Goal: Task Accomplishment & Management: Manage account settings

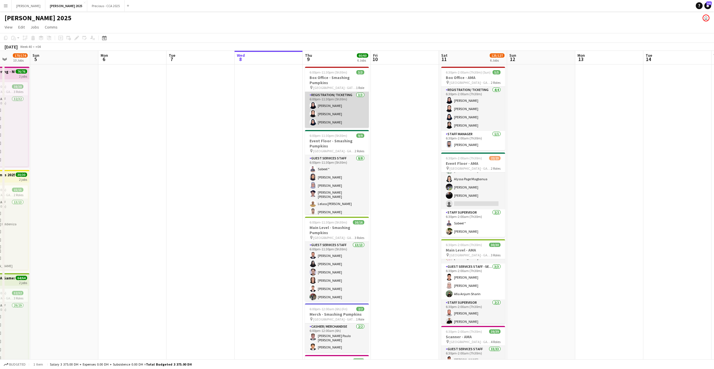
scroll to position [94, 0]
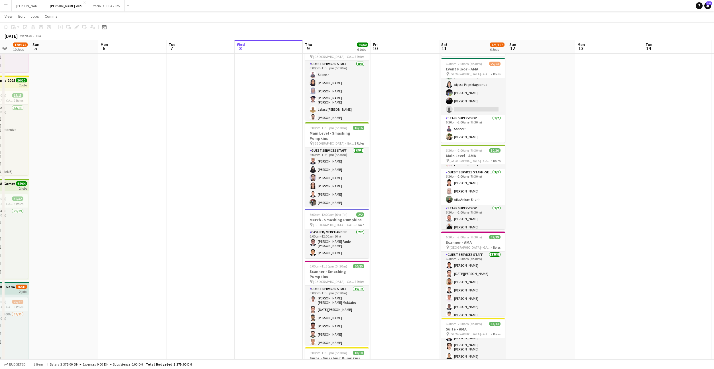
click at [344, 101] on app-card-role "Guest Services Staff [DATE] 6:00pm-11:30pm (5h30m) Sabeel * [PERSON_NAME] [PERS…" at bounding box center [337, 100] width 64 height 79
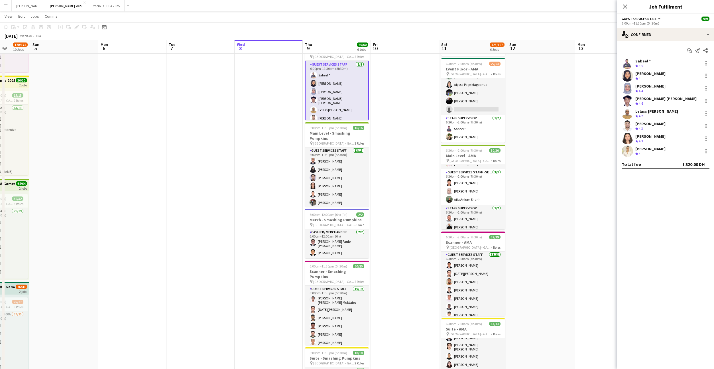
scroll to position [109, 0]
click at [667, 35] on div "single-neutral-actions-check-2 Confirmed" at bounding box center [665, 35] width 97 height 14
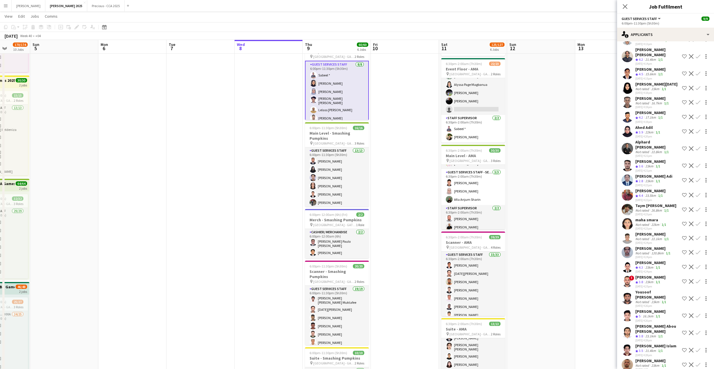
scroll to position [62, 0]
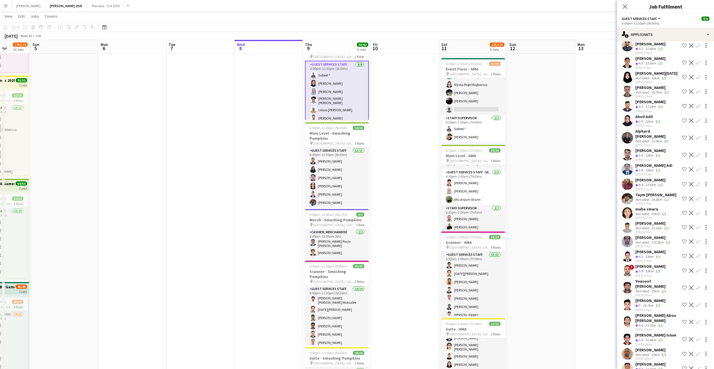
click at [626, 118] on app-user-avatar at bounding box center [627, 120] width 11 height 11
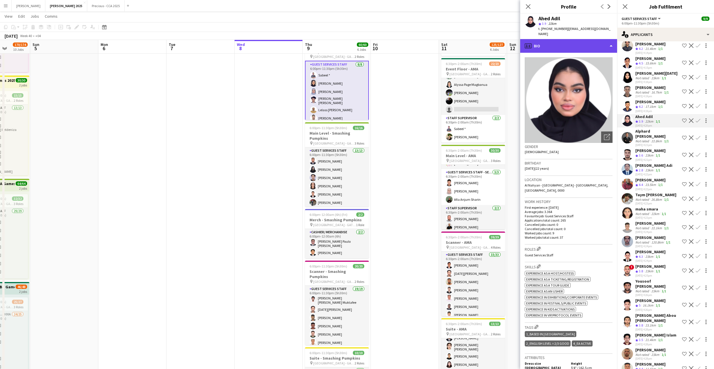
click at [565, 44] on div "profile Bio" at bounding box center [568, 46] width 97 height 14
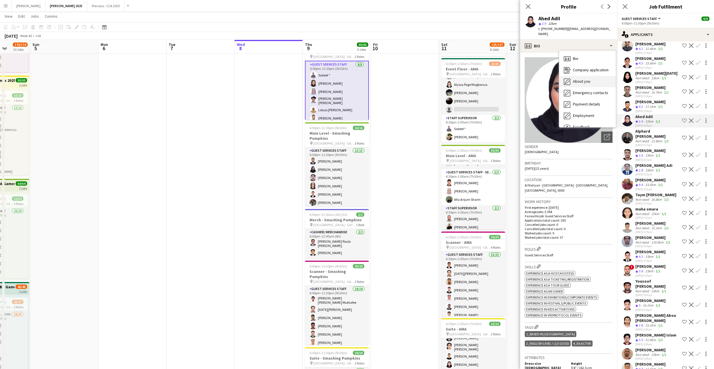
click at [578, 76] on div "About you About you" at bounding box center [587, 81] width 56 height 11
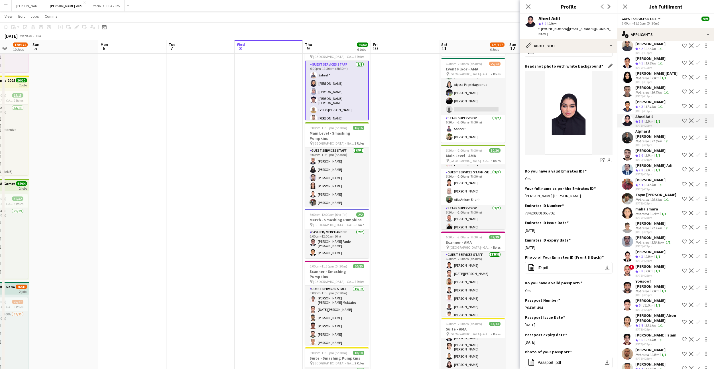
scroll to position [81, 0]
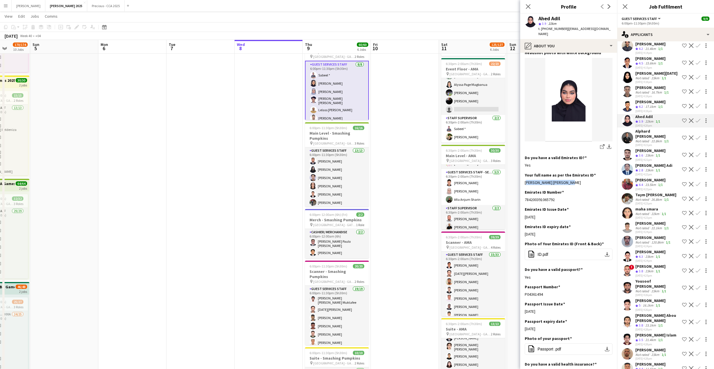
drag, startPoint x: 572, startPoint y: 178, endPoint x: 521, endPoint y: 178, distance: 51.0
click at [521, 178] on app-section-data-types "Bio Edit this field I’m passionate and motivated, love working with people, and…" at bounding box center [568, 211] width 97 height 316
copy div "[PERSON_NAME] [PERSON_NAME]"
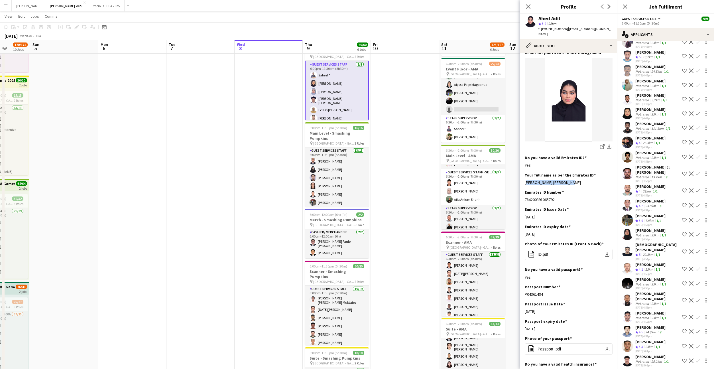
scroll to position [783, 0]
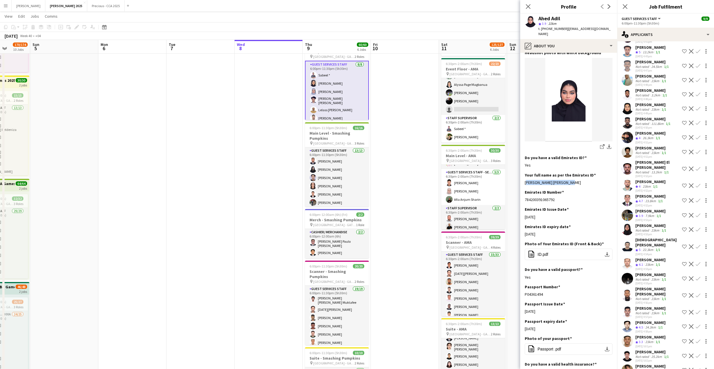
click at [627, 180] on app-user-avatar at bounding box center [627, 185] width 11 height 11
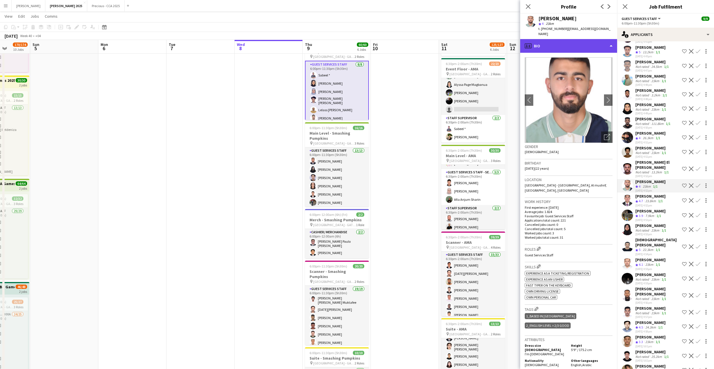
click at [568, 40] on div "profile Bio" at bounding box center [568, 46] width 97 height 14
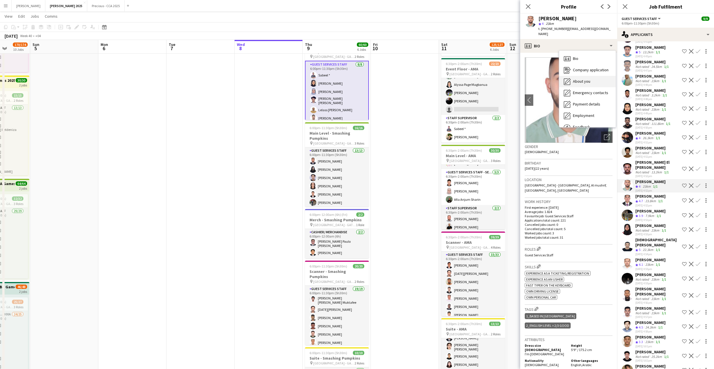
click at [584, 79] on span "About you" at bounding box center [581, 81] width 17 height 5
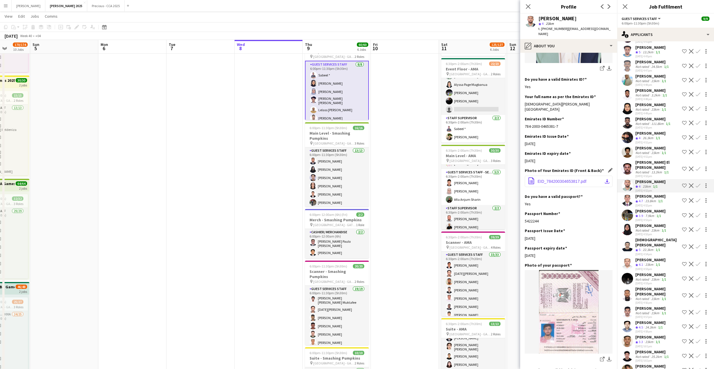
scroll to position [158, 0]
drag, startPoint x: 563, startPoint y: 101, endPoint x: 526, endPoint y: 100, distance: 37.4
click at [526, 103] on div "[DEMOGRAPHIC_DATA][PERSON_NAME][GEOGRAPHIC_DATA]" at bounding box center [569, 108] width 88 height 10
copy div "[DEMOGRAPHIC_DATA][PERSON_NAME][GEOGRAPHIC_DATA]"
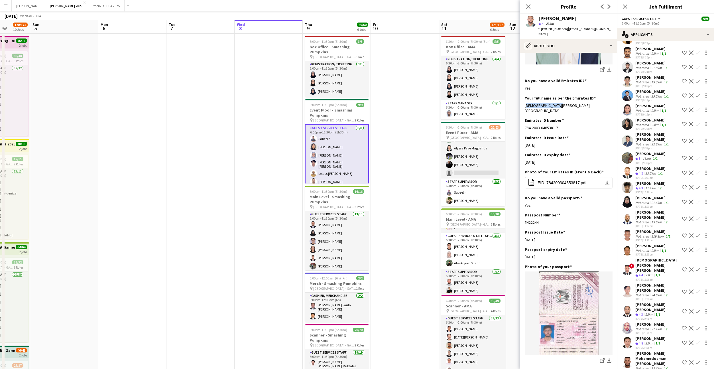
scroll to position [0, 0]
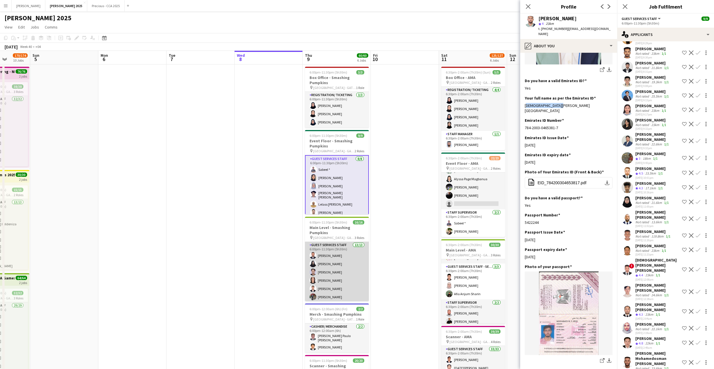
click at [347, 271] on app-card-role "Guest Services Staff 13/13 6:00pm-11:30pm (5h30m) [PERSON_NAME] Haaniya [PERSON…" at bounding box center [337, 301] width 64 height 119
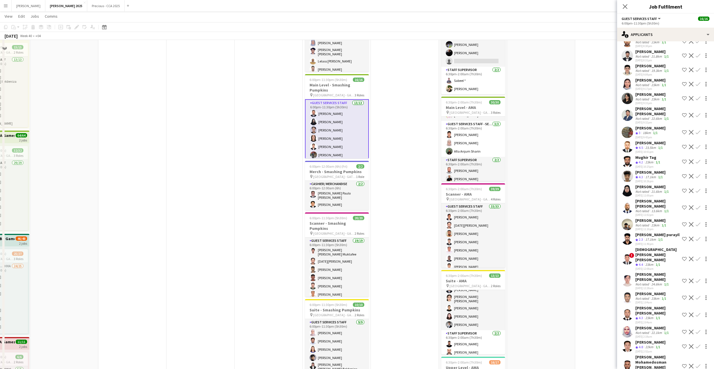
scroll to position [101, 0]
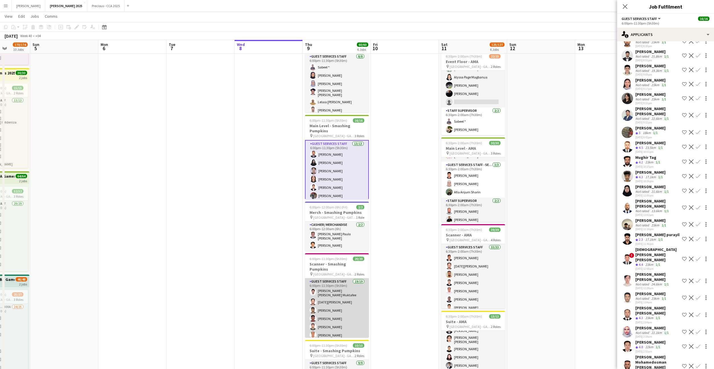
click at [328, 298] on app-card-role "Guest Services Staff 19/19 6:00pm-11:30pm (5h30m) [PERSON_NAME] [PERSON_NAME] […" at bounding box center [337, 364] width 64 height 172
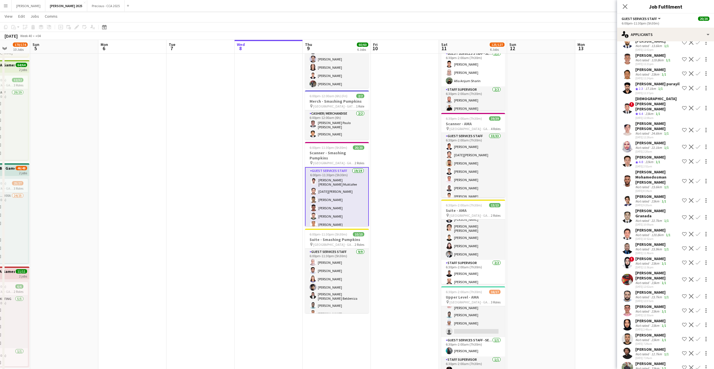
scroll to position [214, 0]
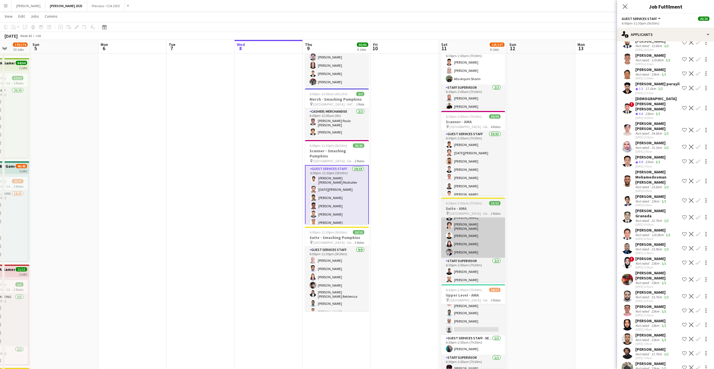
click at [344, 278] on app-card-role "Guest Services Staff [DATE] 6:00pm-11:30pm (5h30m) [PERSON_NAME] [PERSON_NAME] …" at bounding box center [337, 291] width 64 height 89
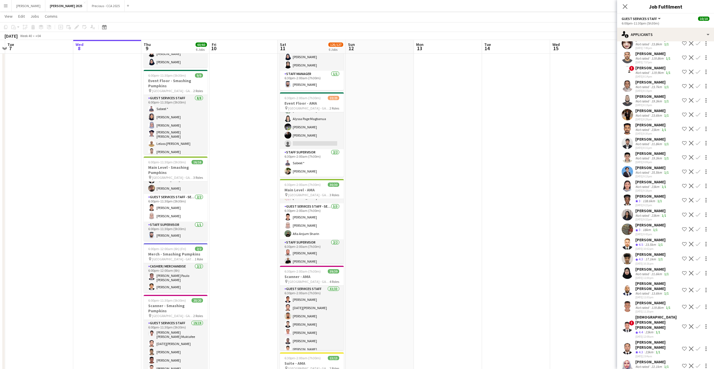
scroll to position [0, 199]
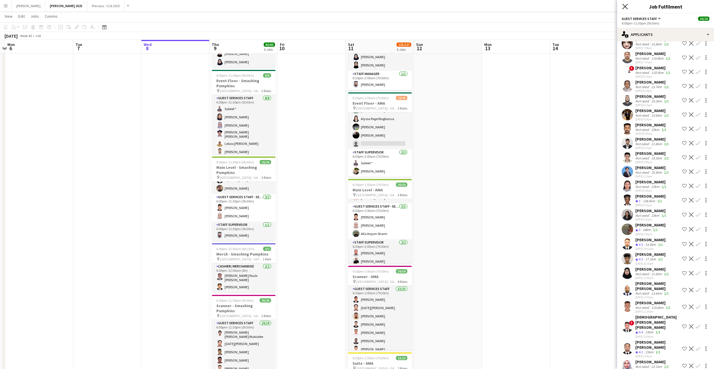
click at [624, 6] on icon "Close pop-in" at bounding box center [624, 6] width 5 height 5
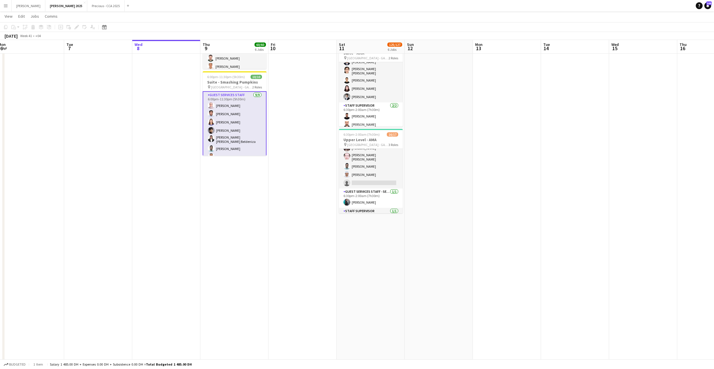
scroll to position [100, 0]
click at [359, 165] on app-card-role "Guest Services Staff 436A 14/15 6:30pm-2:00am (7h30m) [PERSON_NAME] [PERSON_NAM…" at bounding box center [371, 119] width 64 height 140
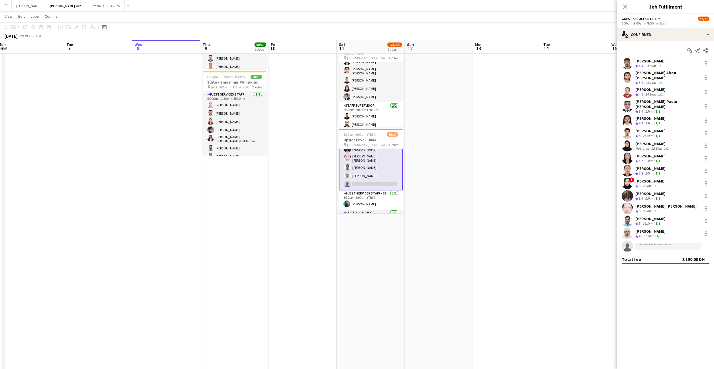
scroll to position [101, 0]
click at [652, 243] on input at bounding box center [669, 246] width 66 height 7
type input "**********"
click at [652, 250] on span "[EMAIL_ADDRESS][DOMAIN_NAME]" at bounding box center [668, 252] width 57 height 5
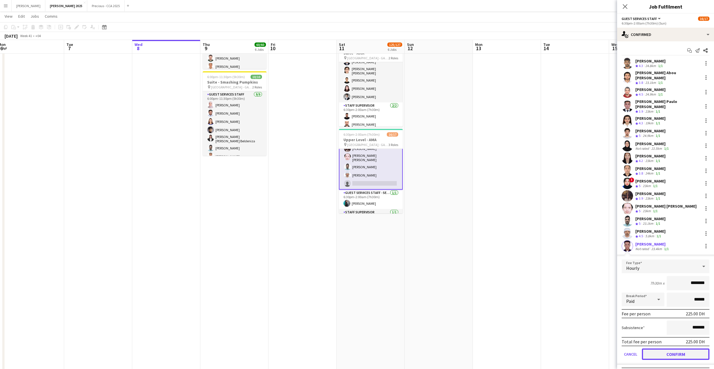
click at [664, 348] on button "Confirm" at bounding box center [676, 353] width 68 height 11
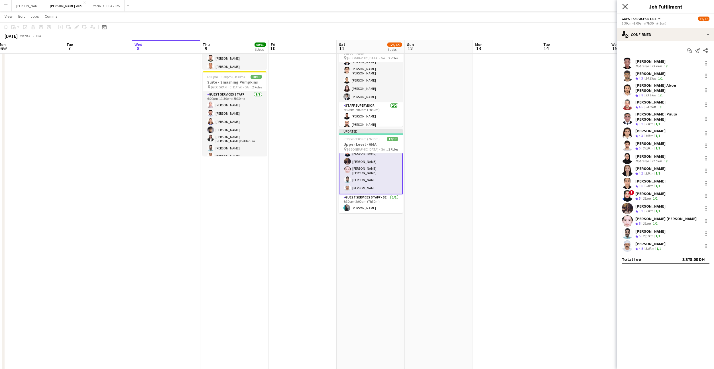
click at [626, 5] on icon at bounding box center [624, 6] width 5 height 5
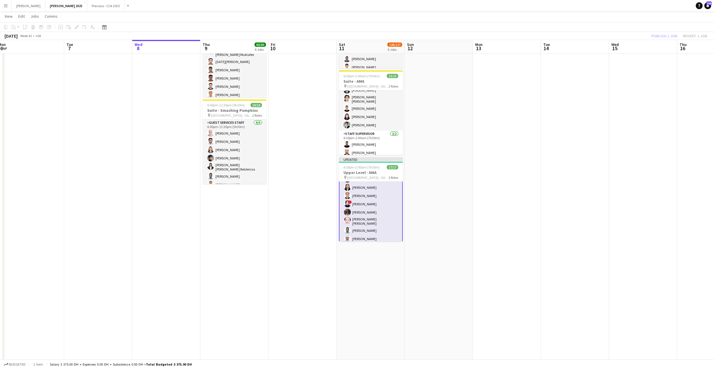
scroll to position [62, 0]
click at [665, 36] on div "Publish 1 job Revert 1 job" at bounding box center [680, 35] width 70 height 7
click at [665, 36] on button "Publish 1 job" at bounding box center [664, 35] width 31 height 7
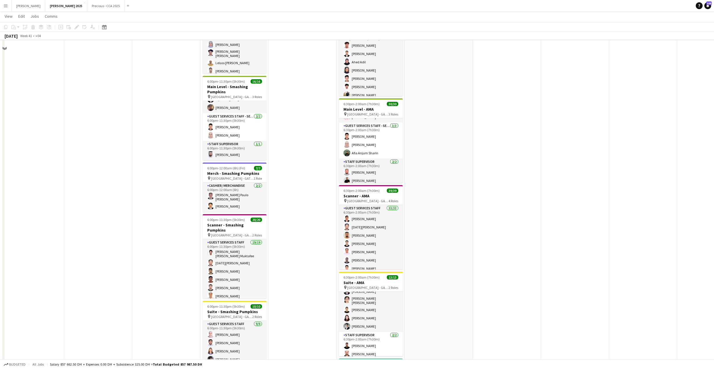
scroll to position [21, 0]
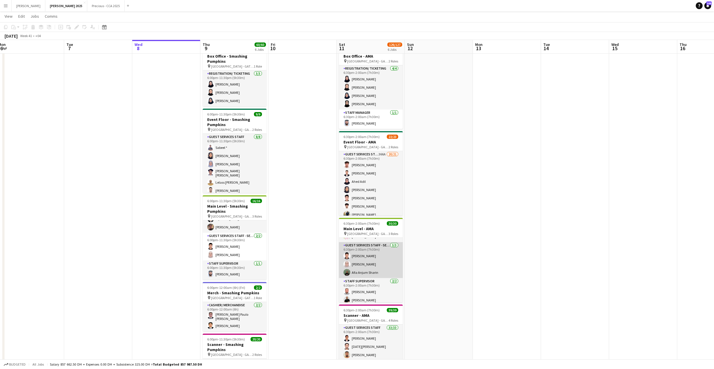
click at [377, 258] on app-card-role "Guest Services Staff - Senior [DATE] 6:30pm-2:00am (7h30m) [PERSON_NAME] [PERSO…" at bounding box center [371, 260] width 64 height 36
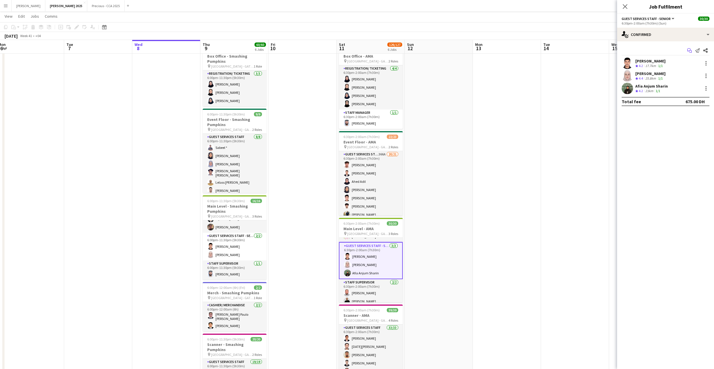
click at [690, 50] on icon "Start chat" at bounding box center [689, 50] width 5 height 5
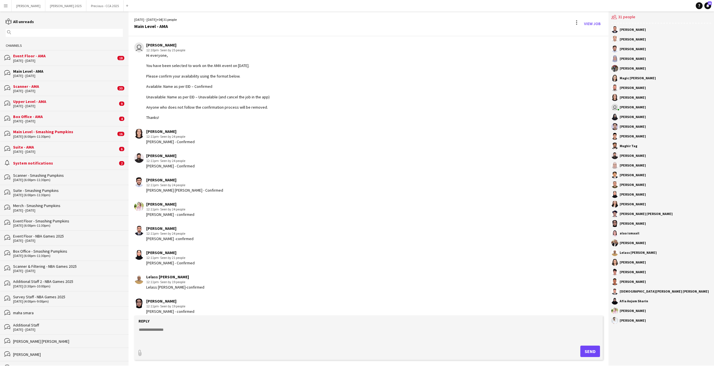
scroll to position [8, 0]
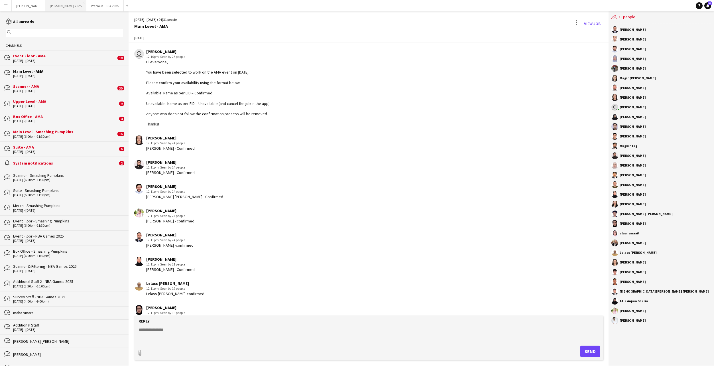
click at [48, 8] on button "[PERSON_NAME] 2025 Close" at bounding box center [65, 5] width 41 height 11
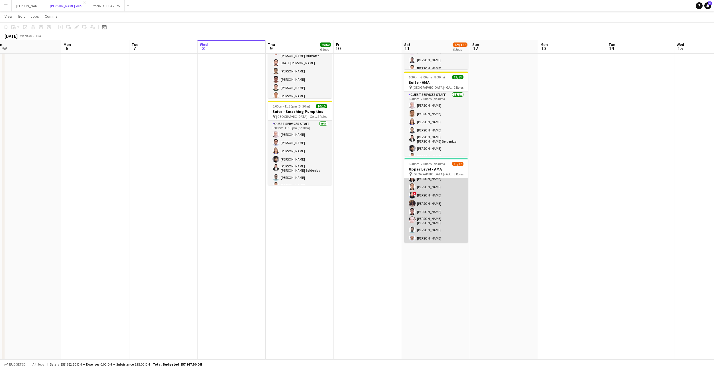
scroll to position [109, 0]
click at [431, 209] on app-card-role "Guest Services Staff - Senior [DATE] 6:30pm-2:00am (7h30m) [PERSON_NAME]" at bounding box center [436, 218] width 64 height 19
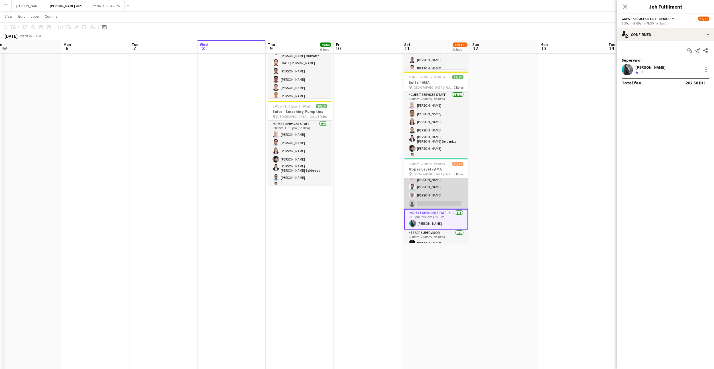
click at [437, 189] on app-card-role "Guest Services Staff 435A 14/15 6:30pm-2:00am (7h30m) [PERSON_NAME] [PERSON_NAM…" at bounding box center [436, 139] width 64 height 140
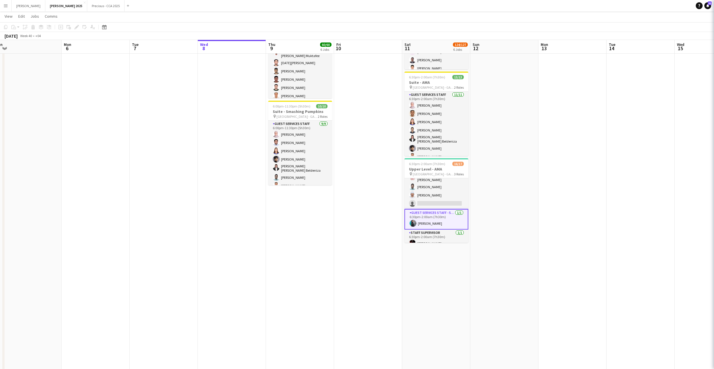
scroll to position [110, 0]
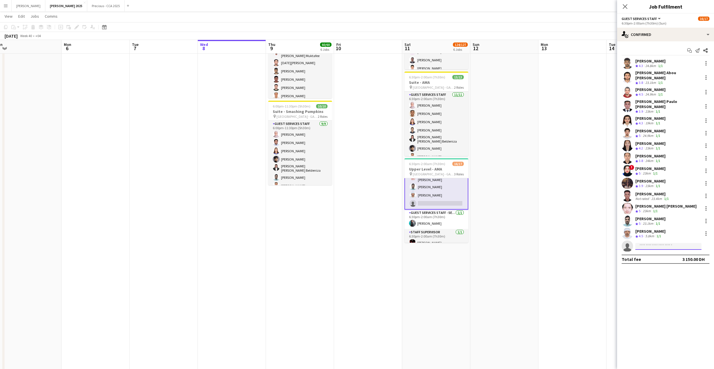
click at [663, 243] on input at bounding box center [669, 246] width 66 height 7
type input "******"
click at [660, 250] on span "[EMAIL_ADDRESS][DOMAIN_NAME]" at bounding box center [668, 252] width 57 height 5
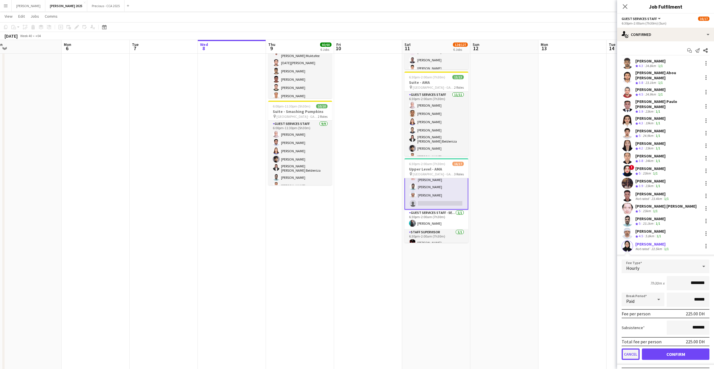
click at [628, 350] on button "Cancel" at bounding box center [631, 353] width 18 height 11
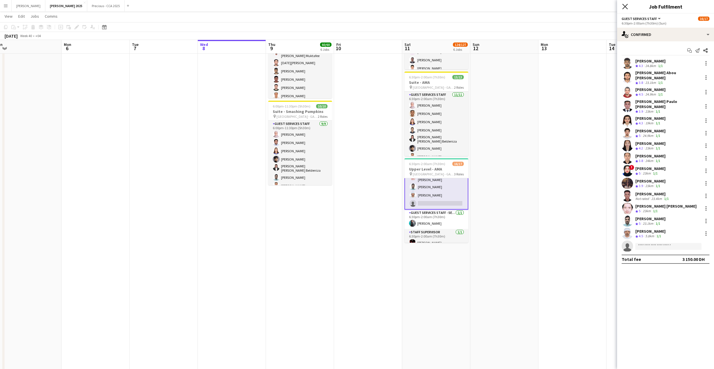
click at [626, 5] on icon "Close pop-in" at bounding box center [624, 6] width 5 height 5
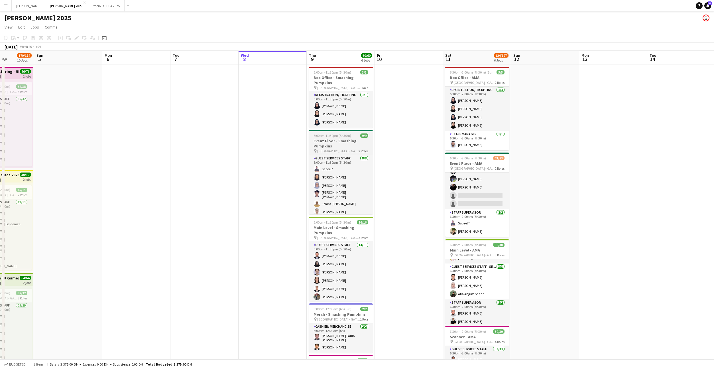
scroll to position [0, 167]
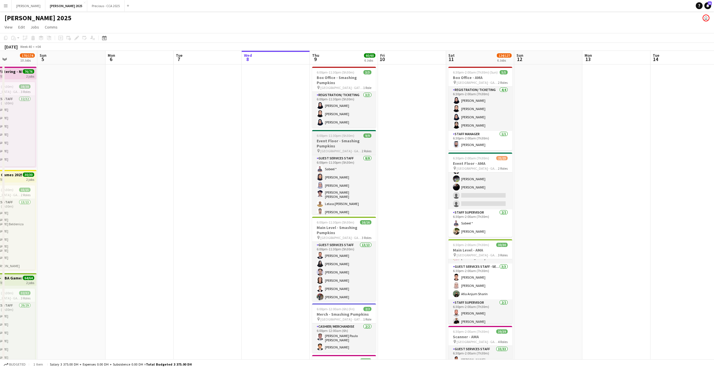
click at [343, 138] on h3 "Event Floor - Smashing Pumpkins" at bounding box center [344, 143] width 64 height 10
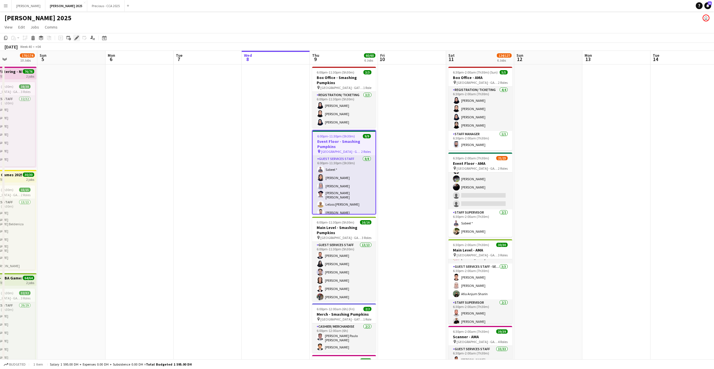
click at [76, 36] on icon "Edit" at bounding box center [76, 38] width 5 height 5
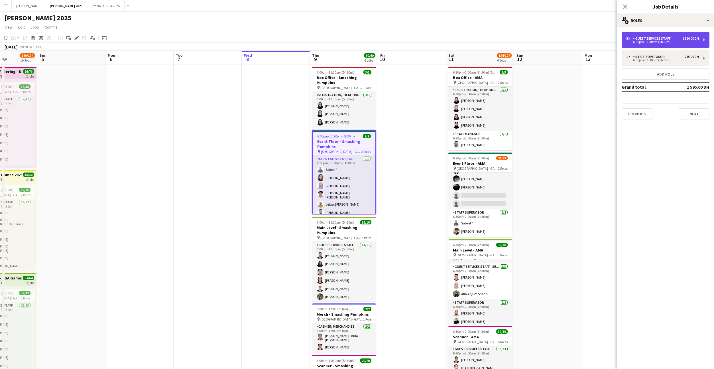
click at [662, 42] on div "6:00pm-11:30pm (5h30m)" at bounding box center [662, 41] width 73 height 3
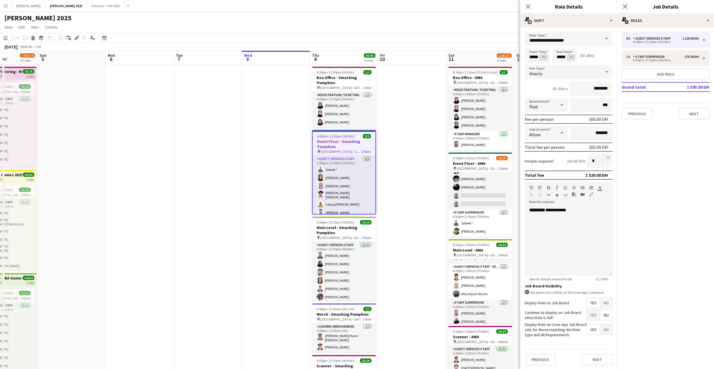
click at [607, 158] on button "button" at bounding box center [608, 157] width 9 height 7
type input "*"
click at [602, 361] on button "Next" at bounding box center [597, 359] width 31 height 11
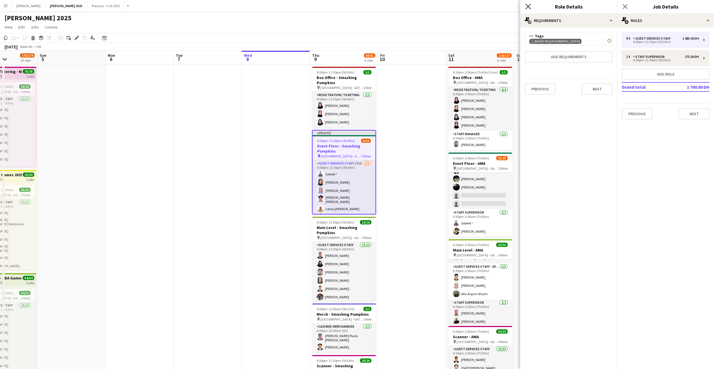
click at [526, 8] on icon "Close pop-in" at bounding box center [528, 6] width 5 height 5
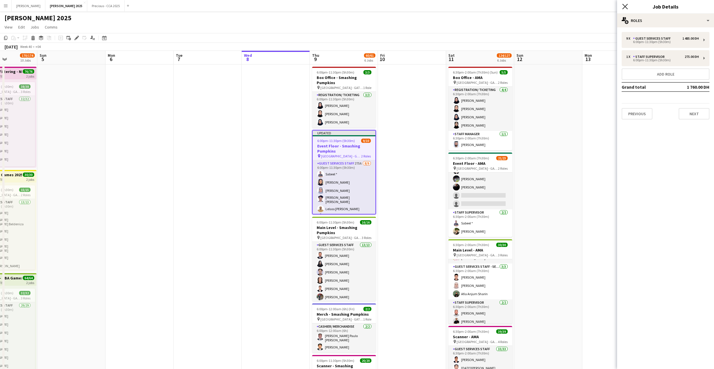
click at [626, 6] on icon at bounding box center [624, 6] width 5 height 5
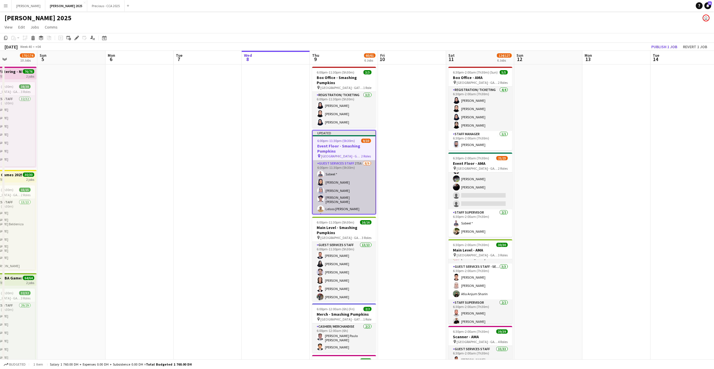
click at [337, 179] on app-card-role "Guest Services Staff 275A [DATE] 6:00pm-11:30pm (5h30m) Sabeel * [PERSON_NAME] …" at bounding box center [344, 203] width 63 height 87
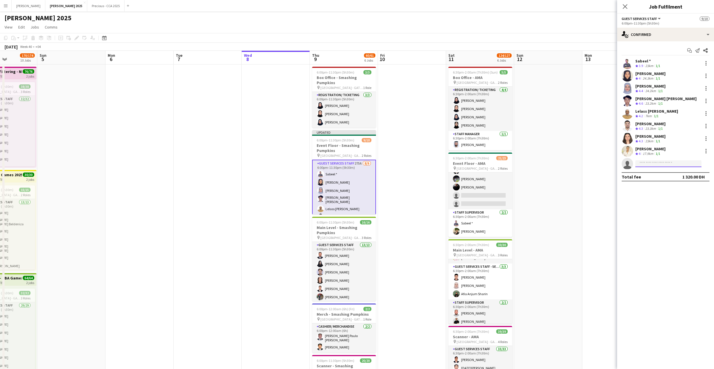
click at [646, 164] on input at bounding box center [669, 163] width 66 height 7
type input "**********"
click at [655, 175] on span "[EMAIL_ADDRESS][DOMAIN_NAME]" at bounding box center [668, 176] width 57 height 5
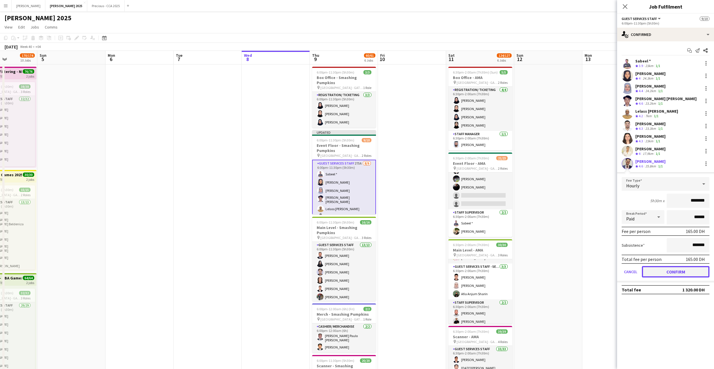
click at [654, 274] on button "Confirm" at bounding box center [676, 271] width 68 height 11
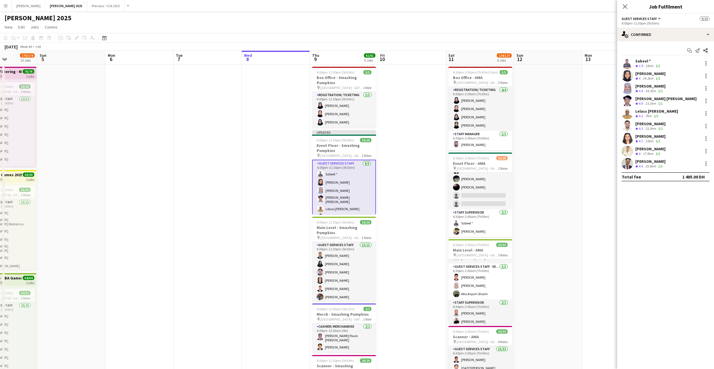
click at [626, 5] on icon "Close pop-in" at bounding box center [625, 6] width 5 height 5
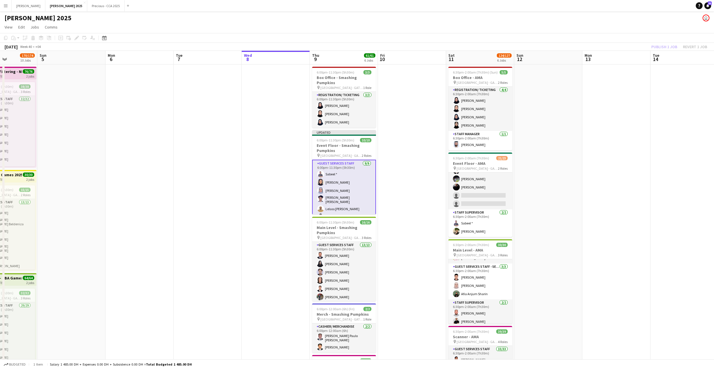
click at [662, 45] on div "Publish 1 job Revert 1 job" at bounding box center [680, 46] width 70 height 7
click at [662, 45] on button "Publish 1 job" at bounding box center [664, 46] width 31 height 7
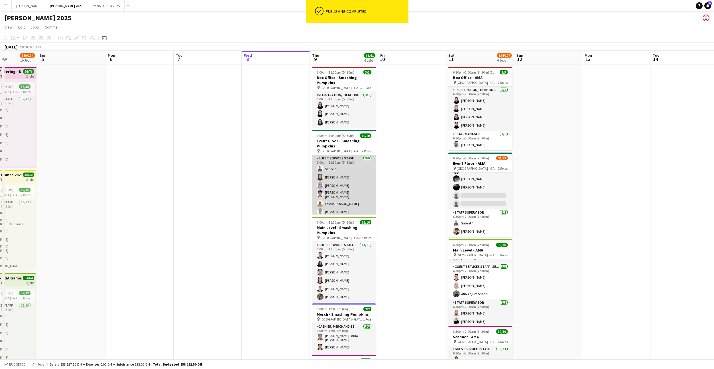
click at [336, 193] on app-card-role "Guest Services Staff [DATE] 6:00pm-11:30pm (5h30m) Sabeel * [PERSON_NAME] [PERS…" at bounding box center [344, 198] width 64 height 87
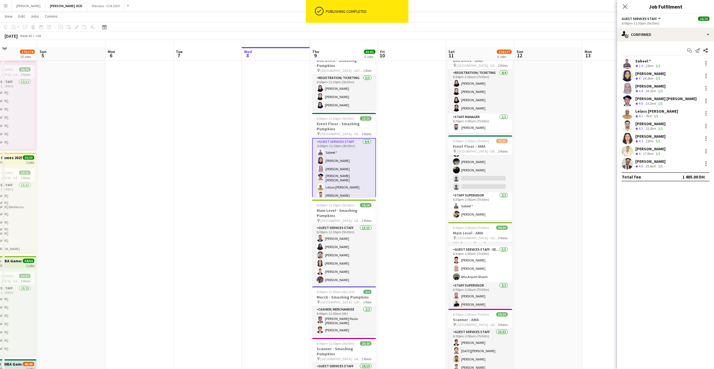
scroll to position [24, 0]
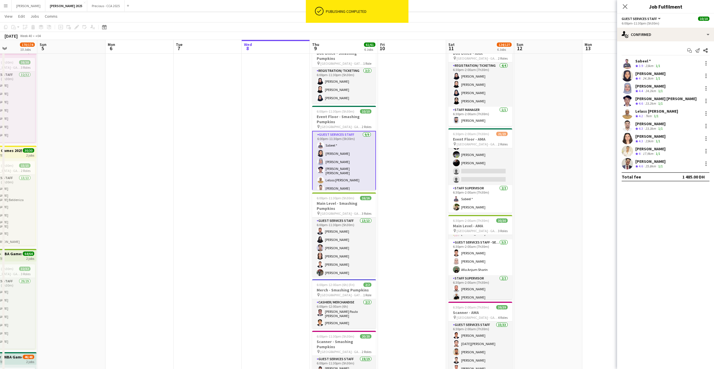
click at [627, 165] on app-user-avatar at bounding box center [627, 163] width 11 height 11
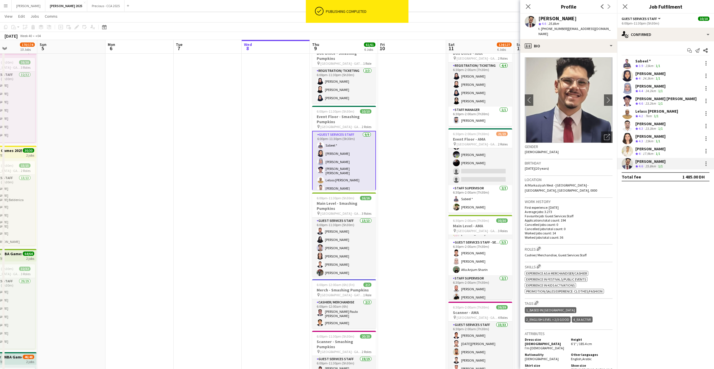
drag, startPoint x: 575, startPoint y: 20, endPoint x: 531, endPoint y: 20, distance: 43.9
click at [531, 20] on div "[PERSON_NAME] 4.6 25.8km t. [PHONE_NUMBER] | [PERSON_NAME][EMAIL_ADDRESS][DOMAI…" at bounding box center [568, 26] width 97 height 25
copy div "[PERSON_NAME]"
click at [689, 51] on icon "Start chat" at bounding box center [689, 50] width 5 height 5
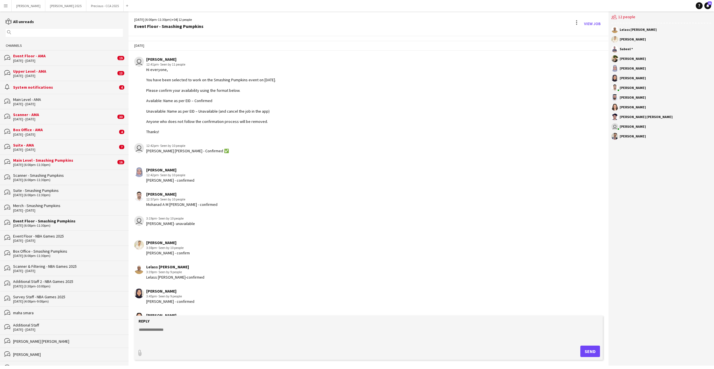
scroll to position [44, 0]
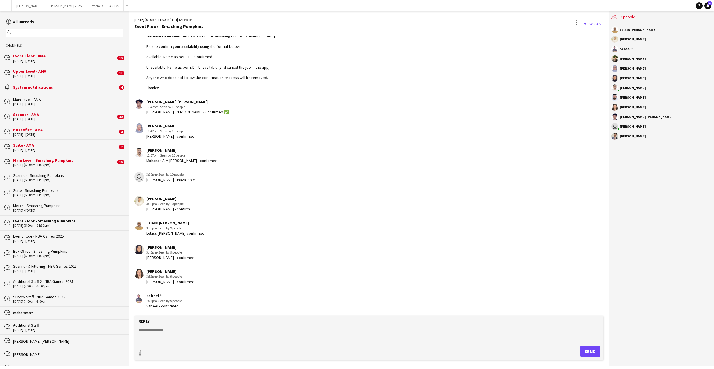
click at [200, 325] on form "Reply paperclip Send" at bounding box center [368, 338] width 469 height 44
click at [176, 331] on textarea at bounding box center [369, 334] width 463 height 15
paste textarea "**********"
type textarea "**********"
click at [592, 349] on button "Send" at bounding box center [591, 351] width 20 height 11
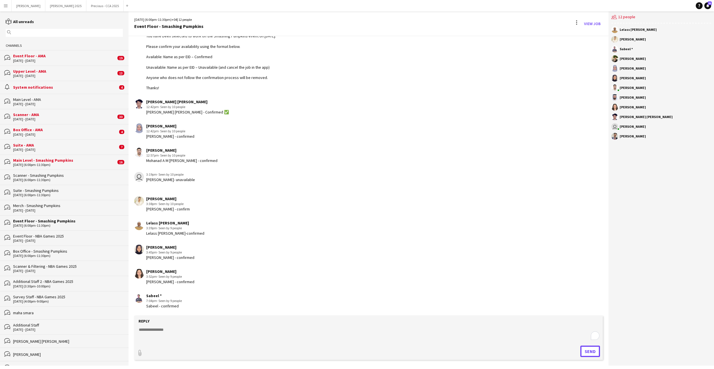
scroll to position [84, 0]
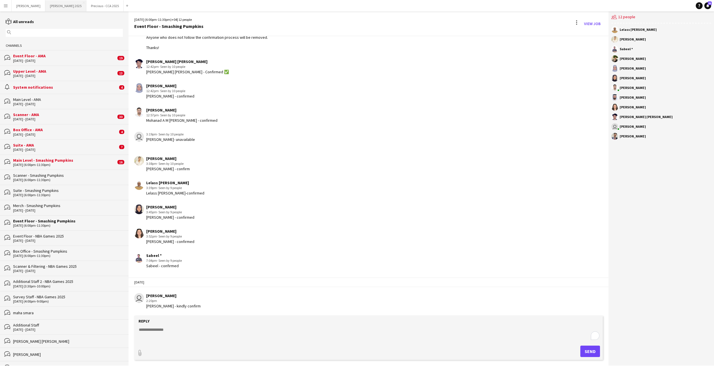
click at [45, 7] on button "[PERSON_NAME] 2025 Close" at bounding box center [65, 5] width 41 height 11
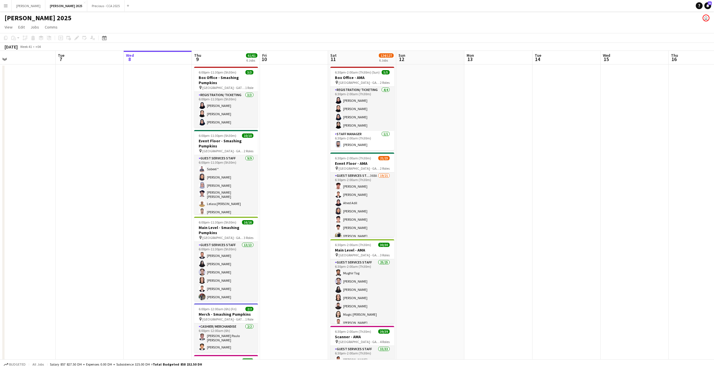
scroll to position [0, 178]
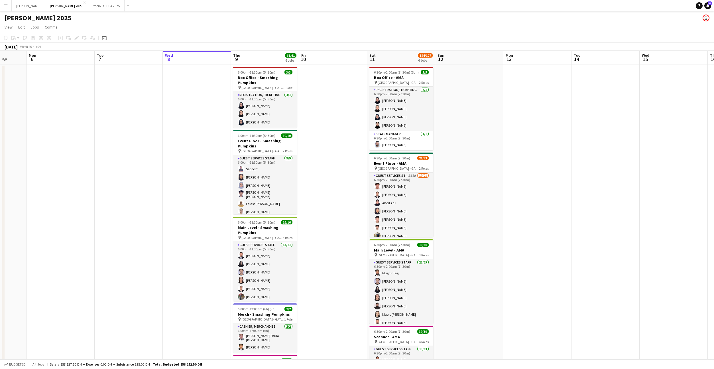
click at [266, 261] on app-card-role "Guest Services Staff 13/13 6:00pm-11:30pm (5h30m) [PERSON_NAME] Haaniya [PERSON…" at bounding box center [265, 301] width 64 height 119
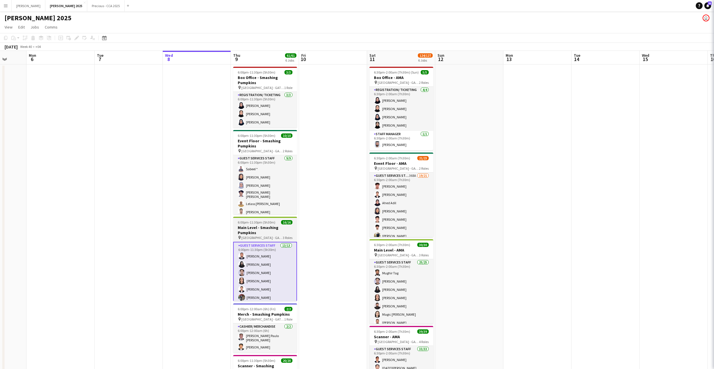
click at [260, 266] on app-card-role "Guest Services Staff 13/13 6:00pm-11:30pm (5h30m) [PERSON_NAME] Haaniya [PERSON…" at bounding box center [265, 302] width 64 height 120
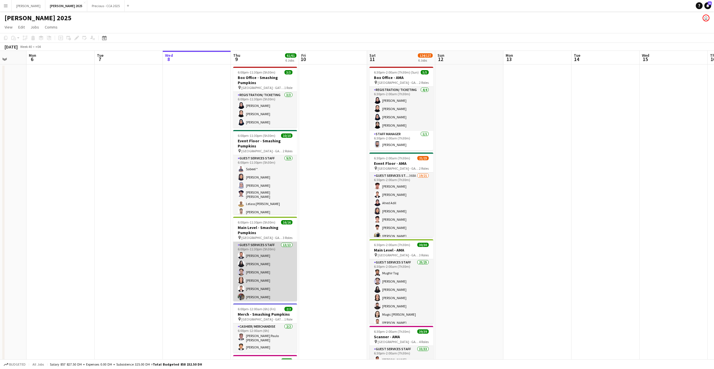
click at [268, 268] on app-card-role "Guest Services Staff 13/13 6:00pm-11:30pm (5h30m) [PERSON_NAME] Haaniya [PERSON…" at bounding box center [265, 301] width 64 height 119
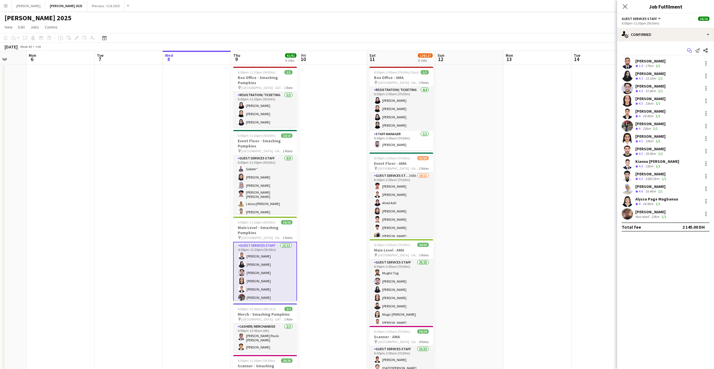
click at [689, 49] on icon "Start chat" at bounding box center [689, 50] width 5 height 5
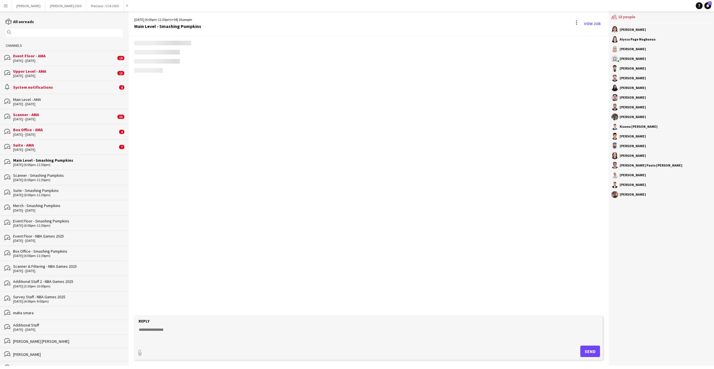
scroll to position [230, 0]
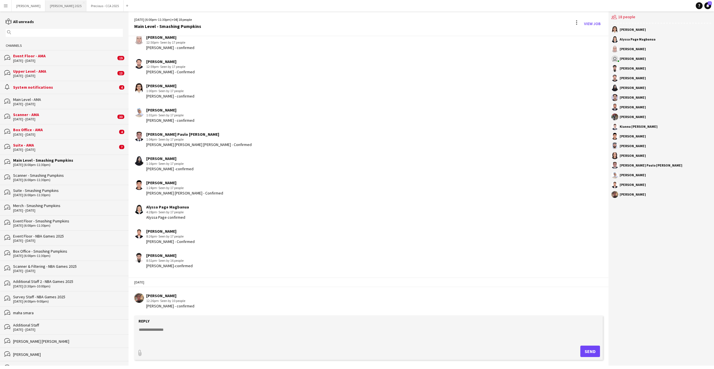
click at [45, 6] on button "[PERSON_NAME] 2025 Close" at bounding box center [65, 5] width 41 height 11
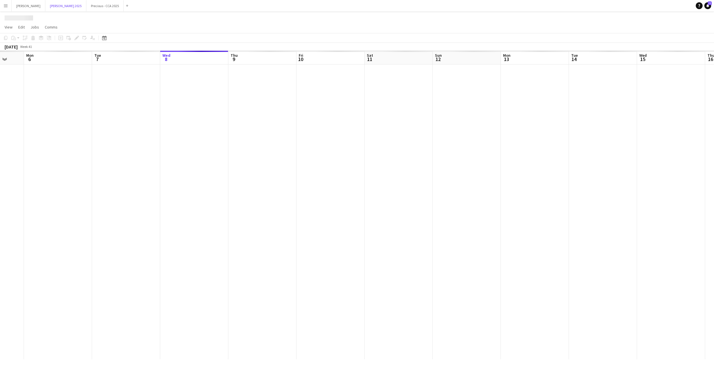
scroll to position [0, 175]
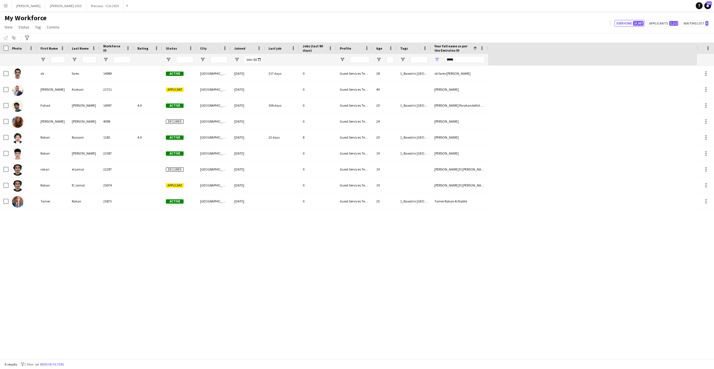
click at [4, 7] on app-icon "Menu" at bounding box center [5, 5] width 5 height 5
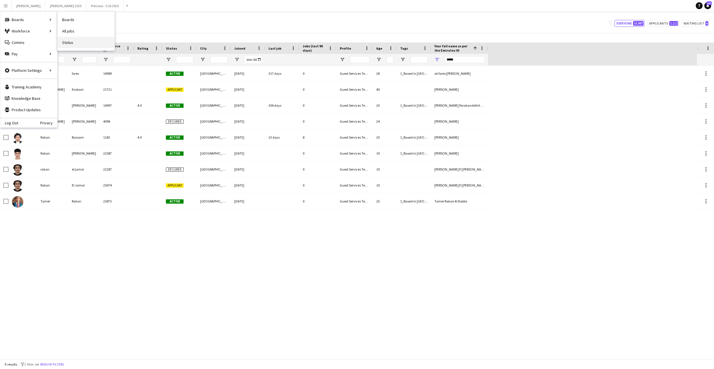
click at [75, 42] on link "Status" at bounding box center [86, 42] width 57 height 11
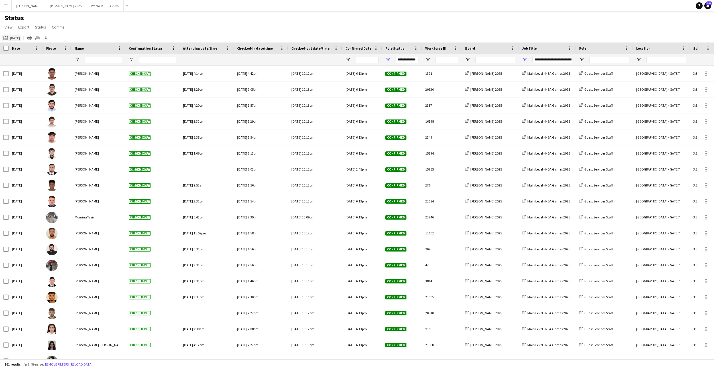
click at [17, 37] on button "08-10-2025 to 14-10-2025 04-10-2025" at bounding box center [11, 38] width 19 height 7
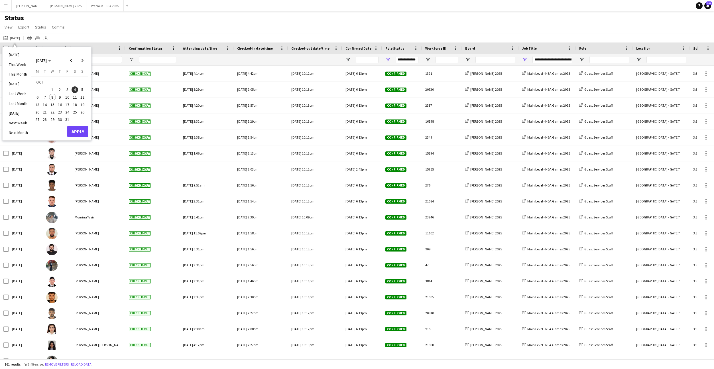
click at [58, 96] on span "9" at bounding box center [59, 97] width 7 height 7
click at [81, 131] on button "Apply" at bounding box center [77, 131] width 21 height 11
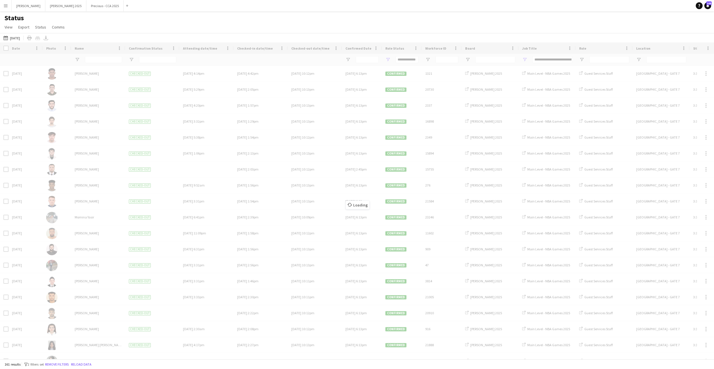
type input "***"
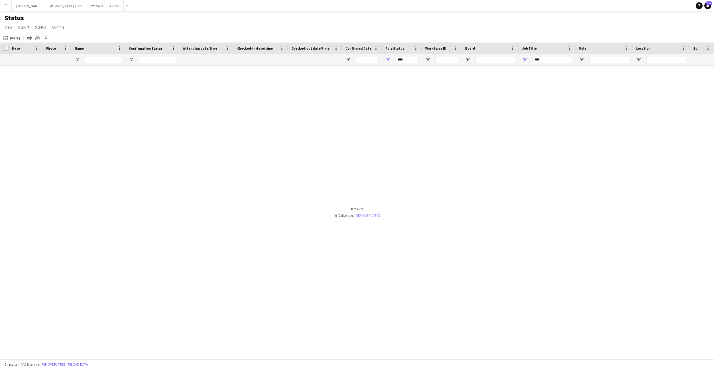
click at [374, 214] on link "Remove filters" at bounding box center [368, 215] width 24 height 4
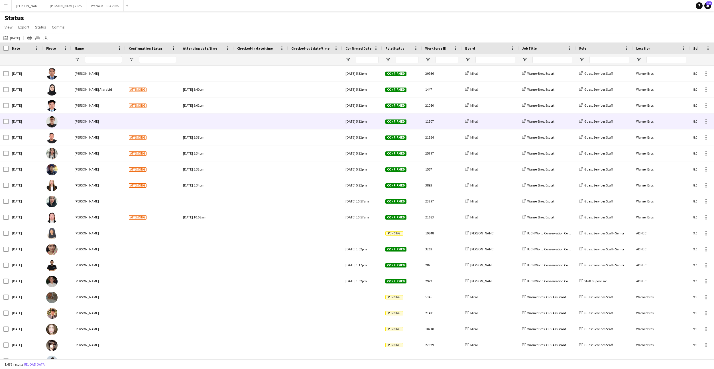
scroll to position [0, 44]
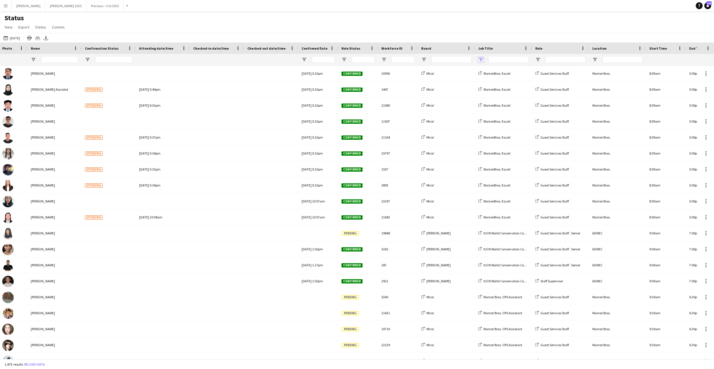
click at [482, 59] on span "Open Filter Menu" at bounding box center [480, 59] width 5 height 5
type input "***"
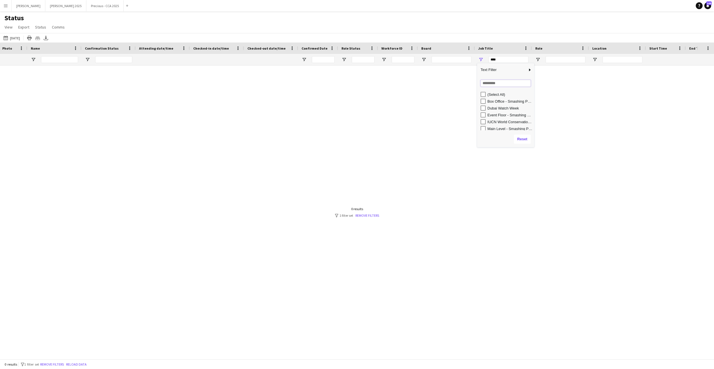
click at [491, 81] on input "Search filter values" at bounding box center [506, 83] width 50 height 7
type input "****"
click at [486, 90] on div "(Select All) Box Office - Smashing Pumpkins Event Floor - Smashing Pumpkins Mai…" at bounding box center [505, 110] width 57 height 41
type input "**********"
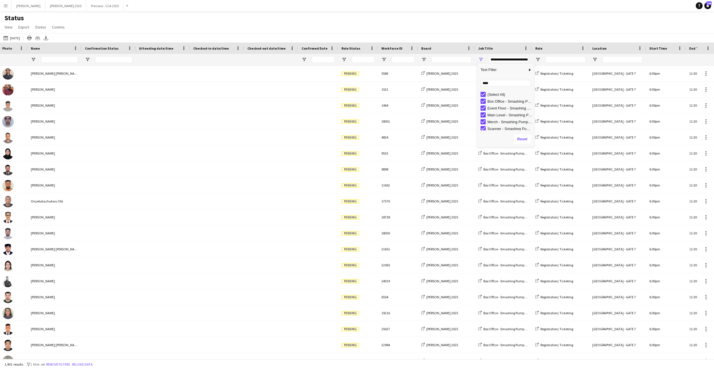
click at [417, 30] on div "Status View Views Default view Attendance Report / F1 Attendance Sheet F1 Group…" at bounding box center [357, 23] width 714 height 19
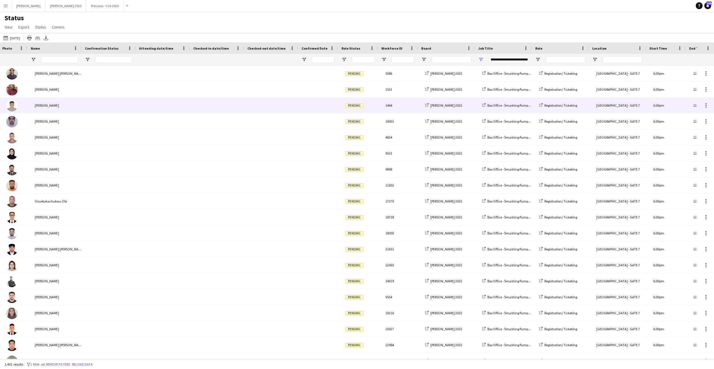
scroll to position [0, 40]
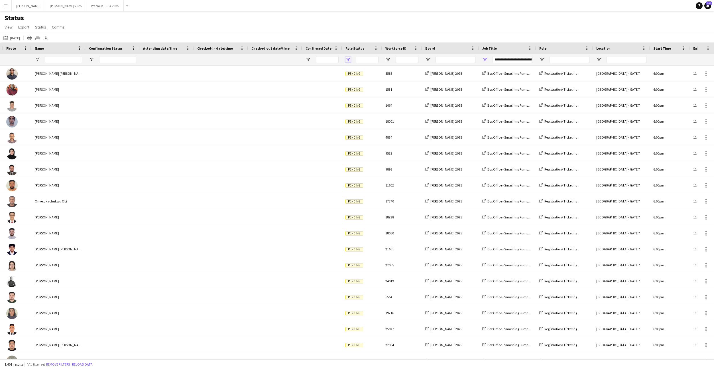
click at [347, 58] on span "Open Filter Menu" at bounding box center [348, 59] width 5 height 5
type input "***"
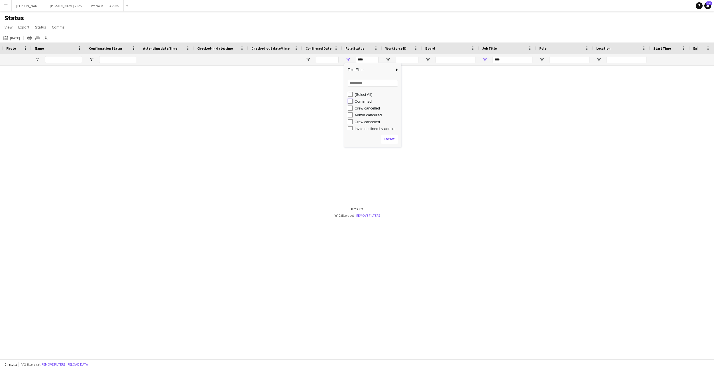
type input "**********"
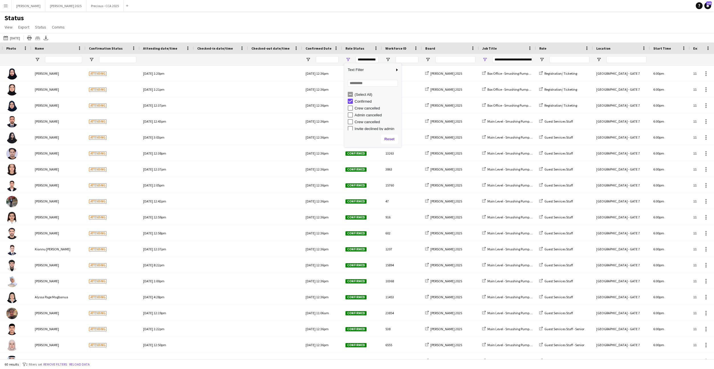
click at [344, 31] on div "Status View Views Default view Attendance Report / F1 Attendance Sheet F1 Group…" at bounding box center [357, 23] width 714 height 19
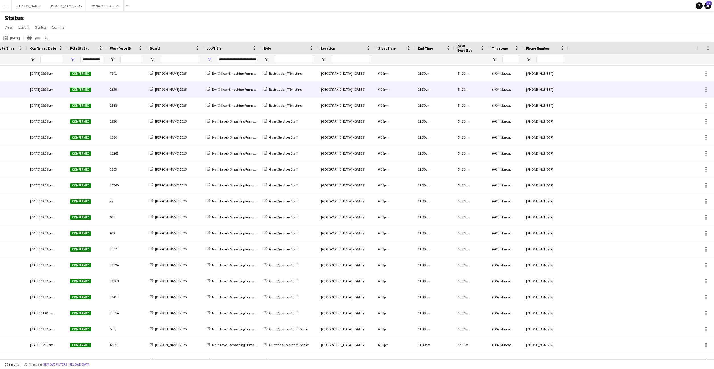
scroll to position [0, 0]
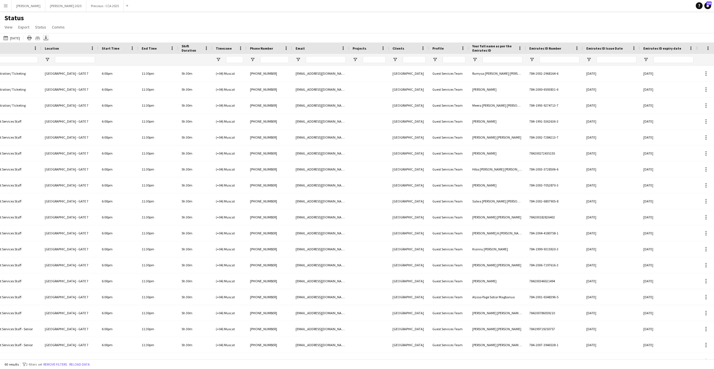
click at [47, 38] on icon at bounding box center [46, 37] width 2 height 3
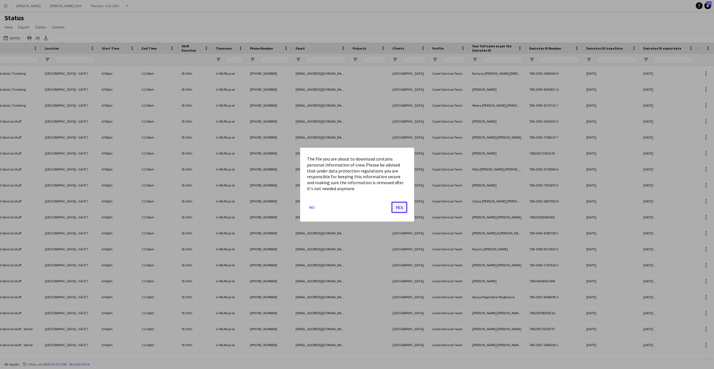
click at [402, 206] on button "Yes" at bounding box center [400, 206] width 16 height 11
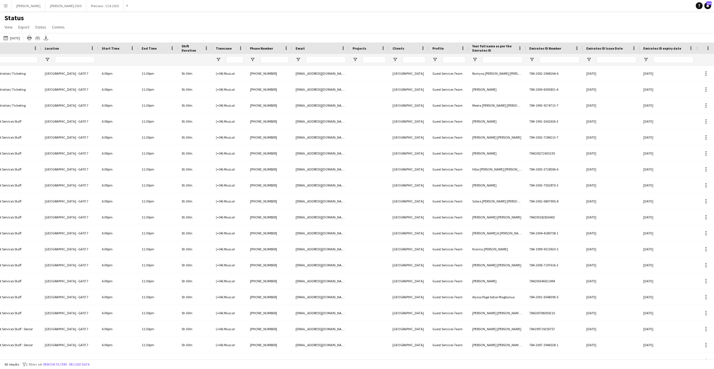
click at [7, 6] on app-icon "Menu" at bounding box center [5, 5] width 5 height 5
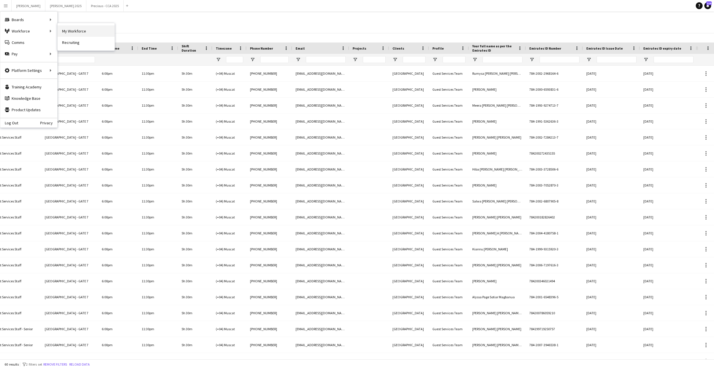
click at [77, 26] on link "My Workforce" at bounding box center [86, 30] width 57 height 11
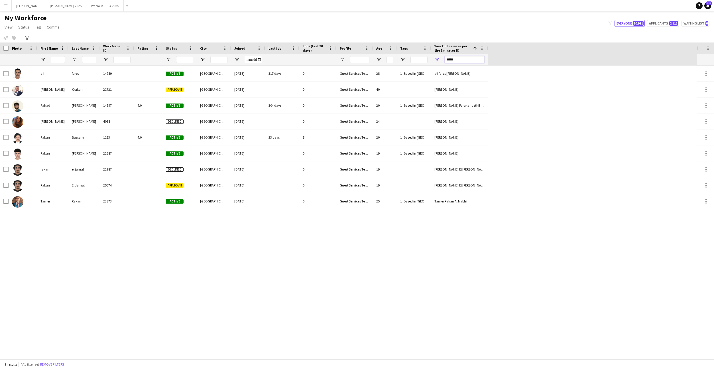
click at [461, 59] on input "*****" at bounding box center [465, 59] width 40 height 7
paste input "Your full name as per the Emirates ID Filter Input"
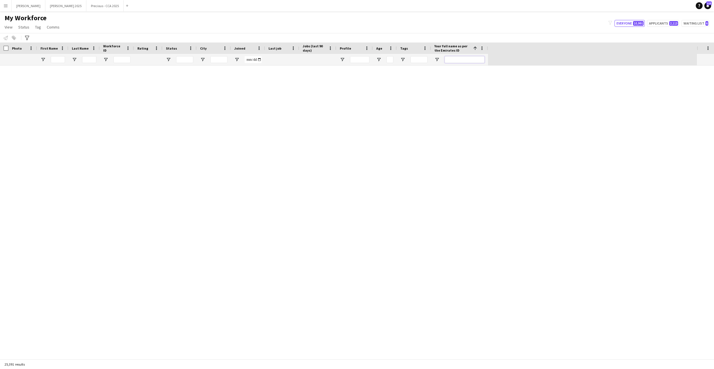
paste input "Your full name as per the Emirates ID Filter Input"
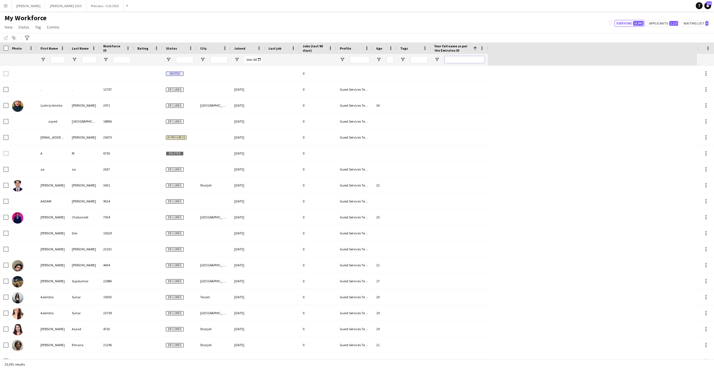
click at [459, 58] on input "Your full name as per the Emirates ID Filter Input" at bounding box center [465, 59] width 40 height 7
paste input "**********"
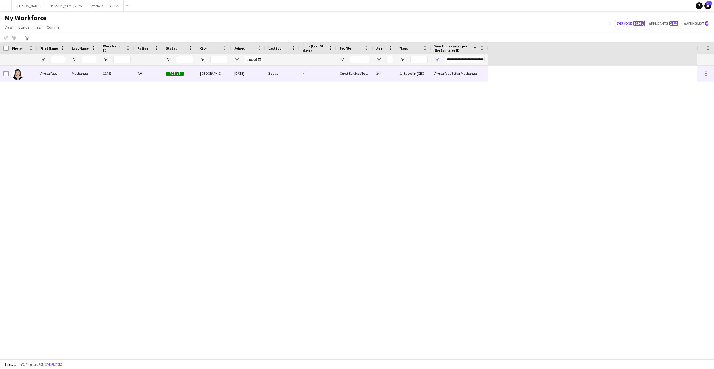
click at [90, 77] on div "Magbanua" at bounding box center [83, 74] width 31 height 16
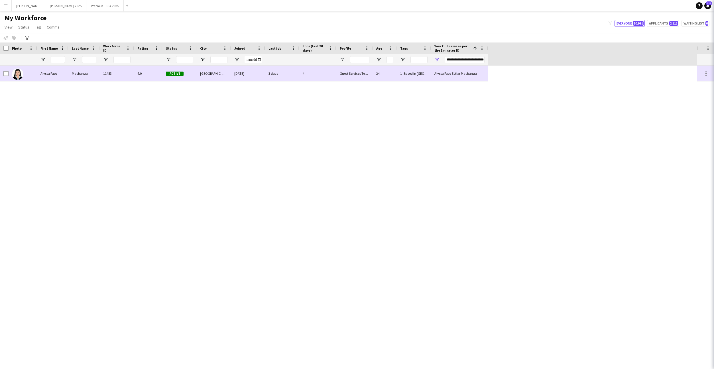
scroll to position [0, 0]
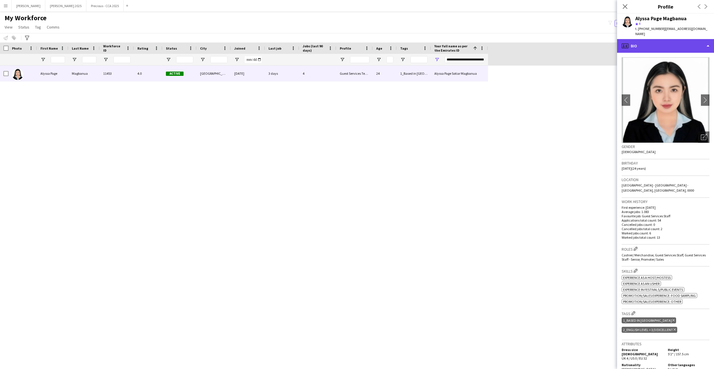
click at [674, 39] on div "profile Bio" at bounding box center [665, 46] width 97 height 14
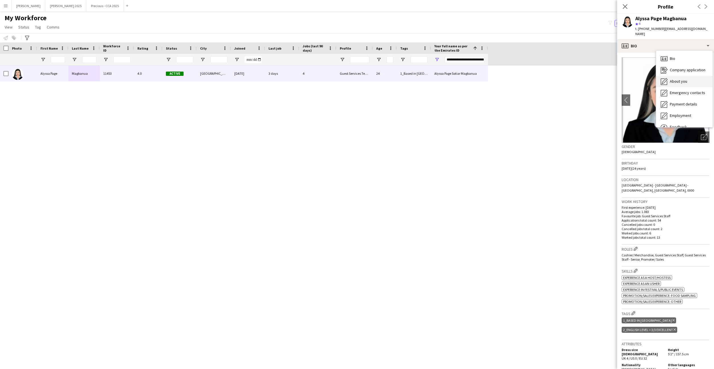
click at [676, 79] on span "About you" at bounding box center [678, 81] width 17 height 5
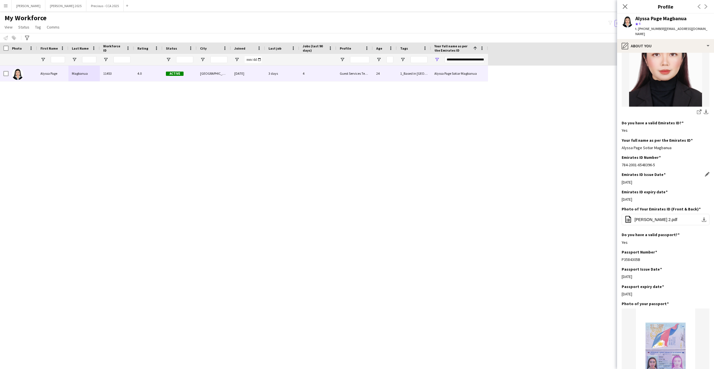
scroll to position [130, 0]
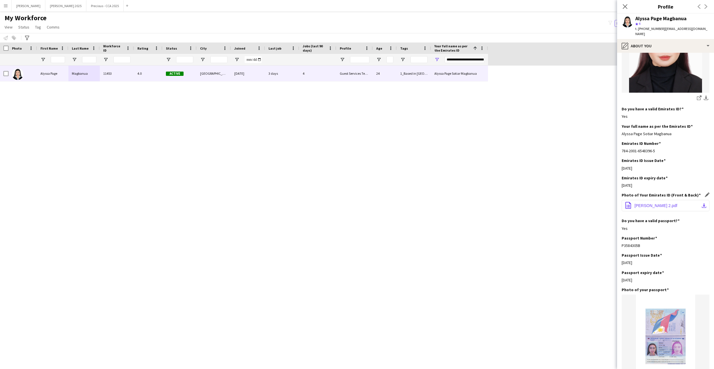
click at [704, 203] on app-icon "download-bottom" at bounding box center [704, 205] width 5 height 5
click at [474, 56] on div "**********" at bounding box center [465, 59] width 40 height 11
click at [468, 56] on div "**********" at bounding box center [465, 59] width 40 height 11
click at [465, 57] on input "**********" at bounding box center [465, 59] width 40 height 7
paste input "Your full name as per the Emirates ID Filter Input"
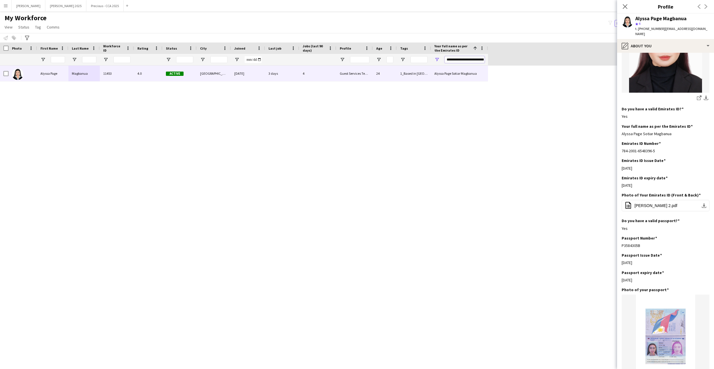
scroll to position [0, 8]
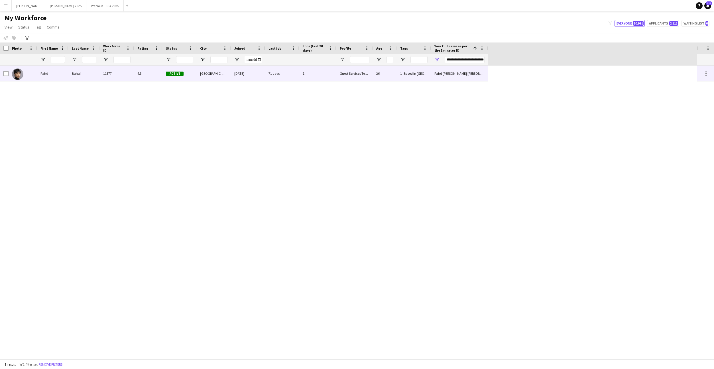
click at [151, 74] on div "4.3" at bounding box center [148, 74] width 29 height 16
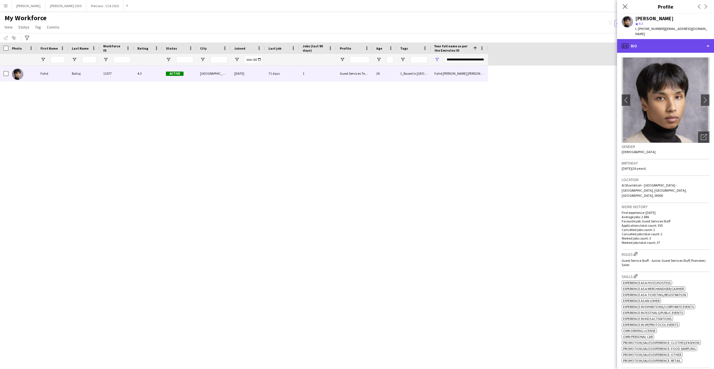
click at [653, 47] on div "profile Bio" at bounding box center [665, 46] width 97 height 14
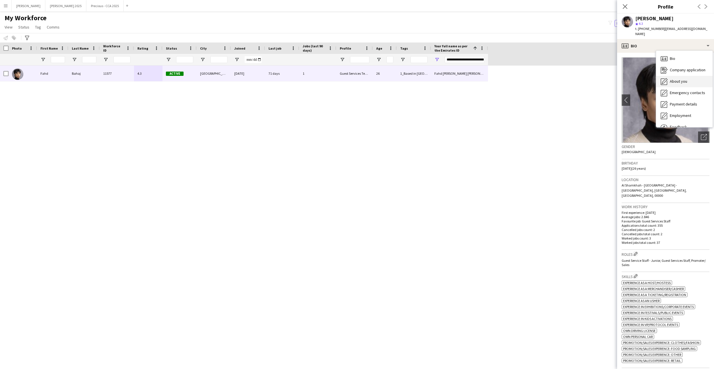
click at [681, 79] on span "About you" at bounding box center [678, 81] width 17 height 5
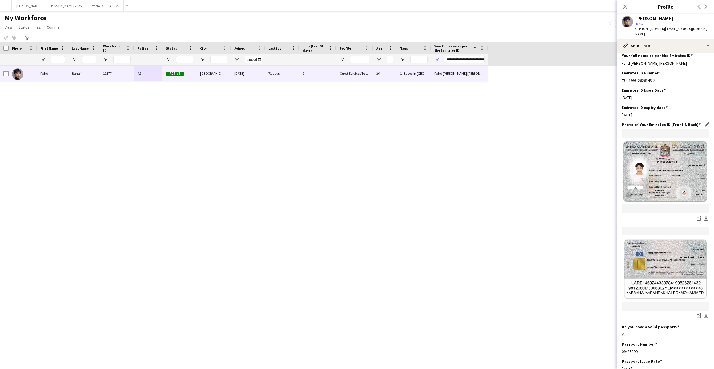
scroll to position [226, 0]
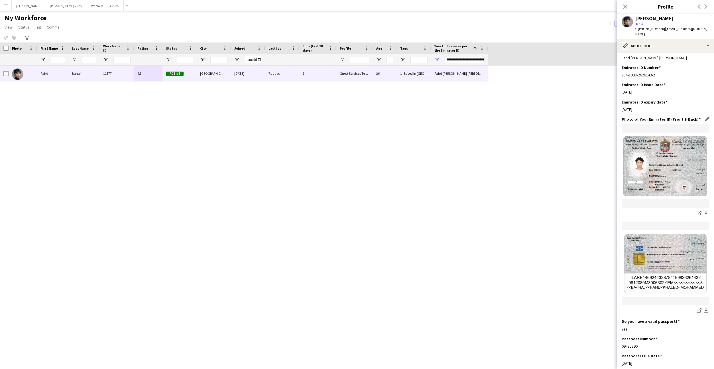
click at [707, 211] on app-icon "download-bottom" at bounding box center [706, 213] width 5 height 5
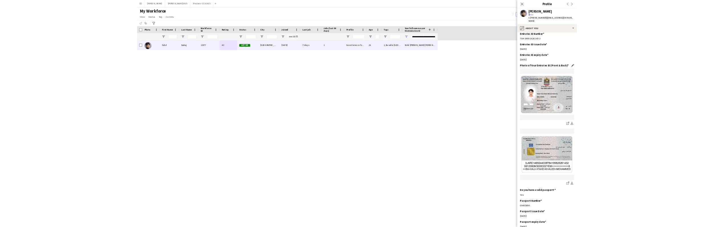
scroll to position [242, 0]
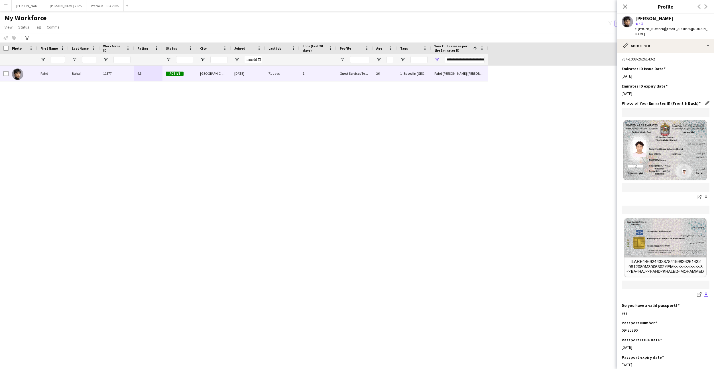
click at [705, 292] on app-icon "download-bottom" at bounding box center [706, 294] width 5 height 5
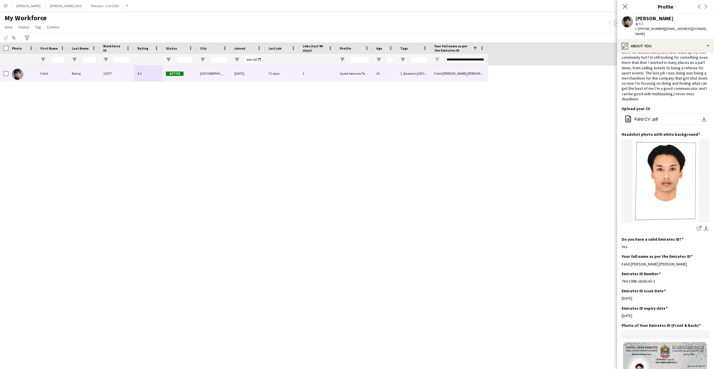
click at [465, 56] on div "**********" at bounding box center [465, 59] width 40 height 11
click at [460, 56] on div "**********" at bounding box center [465, 59] width 40 height 11
click at [456, 58] on input "**********" at bounding box center [465, 59] width 40 height 7
paste input "****"
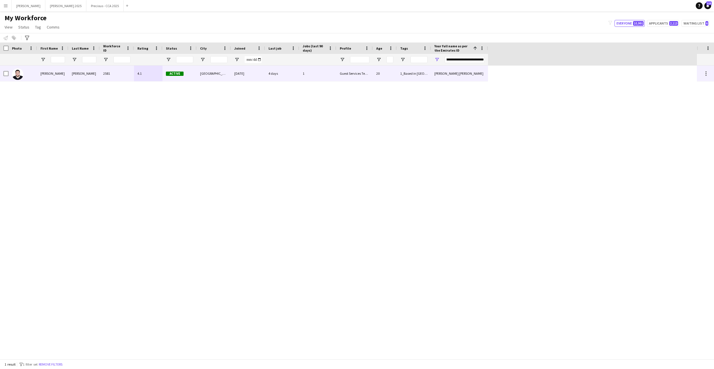
click at [122, 75] on div "2581" at bounding box center [117, 74] width 34 height 16
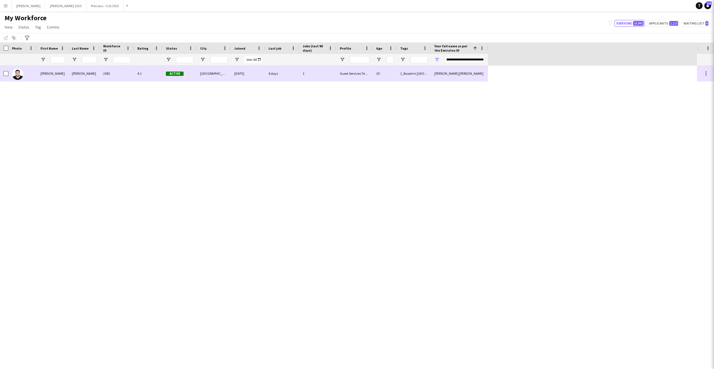
scroll to position [0, 0]
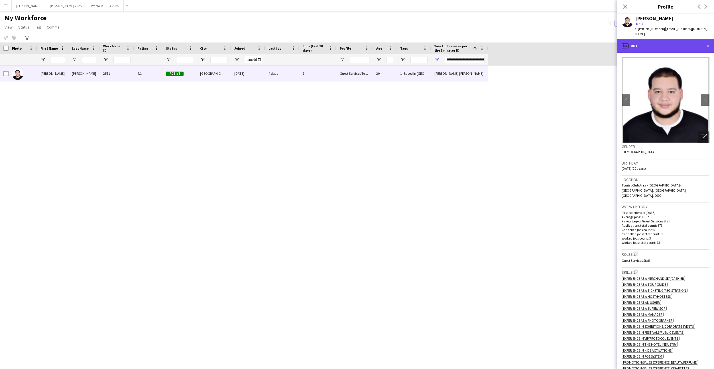
click at [663, 42] on div "profile Bio" at bounding box center [665, 46] width 97 height 14
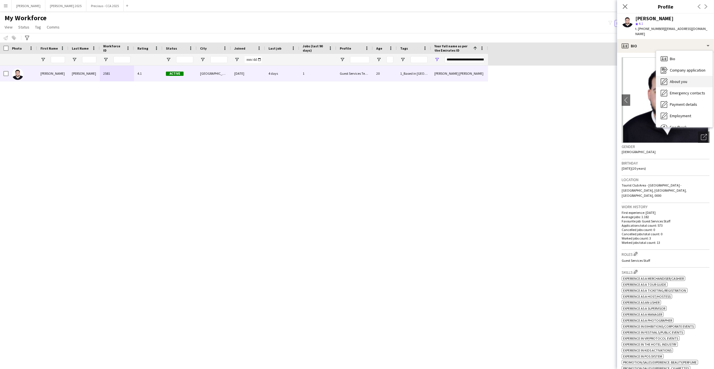
click at [677, 85] on div "About you About you" at bounding box center [684, 81] width 56 height 11
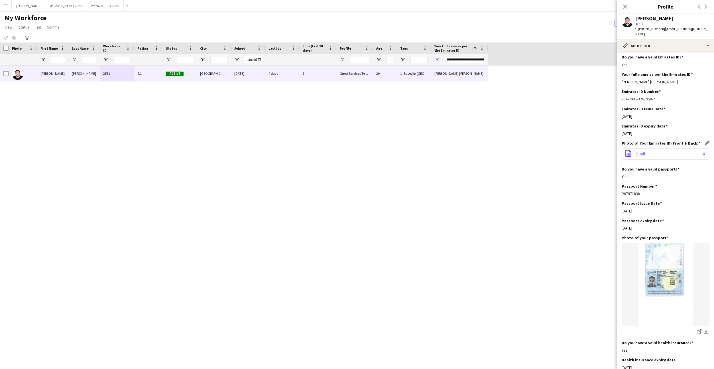
scroll to position [188, 0]
click at [703, 153] on app-icon "download-bottom" at bounding box center [704, 152] width 5 height 5
drag, startPoint x: 660, startPoint y: 28, endPoint x: 638, endPoint y: 28, distance: 21.7
click at [638, 28] on span "t. +971503345062" at bounding box center [651, 29] width 30 height 4
copy span "+971503345062"
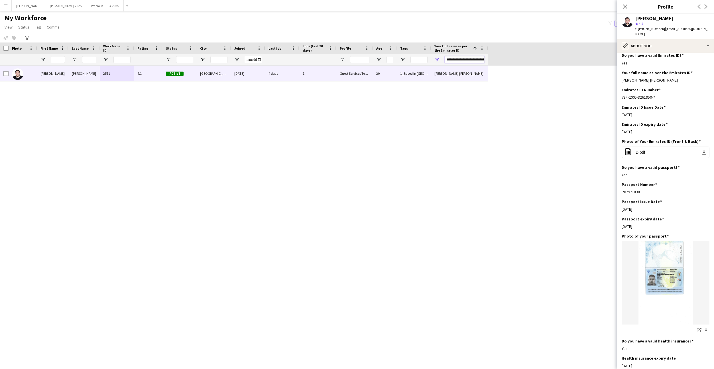
click at [458, 58] on input "**********" at bounding box center [465, 59] width 40 height 7
paste input "******"
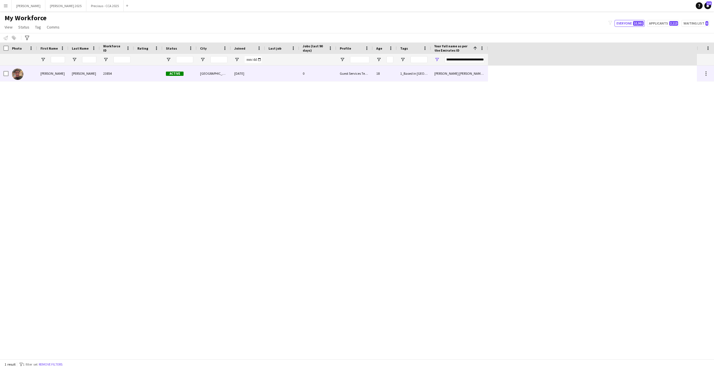
click at [324, 76] on div "0" at bounding box center [317, 74] width 37 height 16
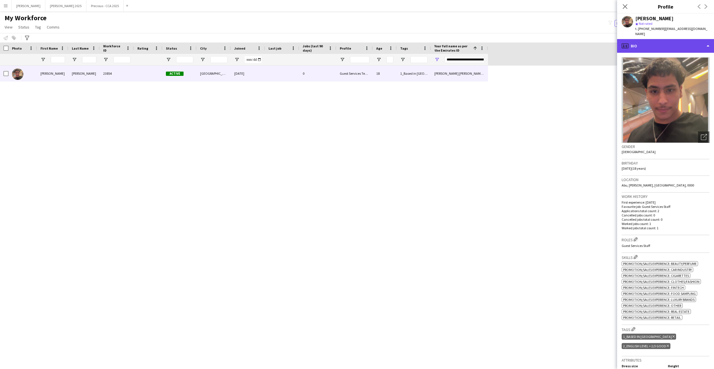
click at [670, 43] on div "profile Bio" at bounding box center [665, 46] width 97 height 14
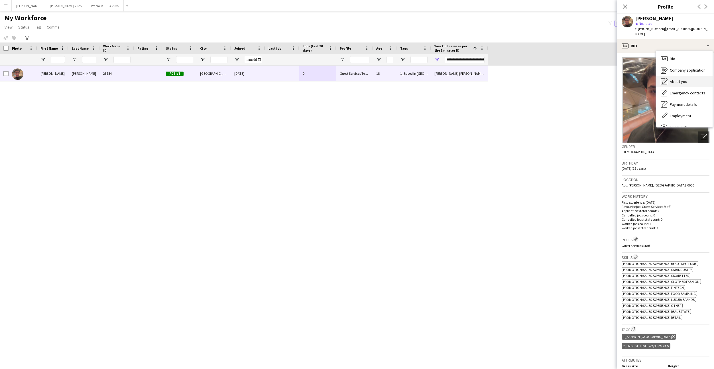
click at [671, 80] on span "About you" at bounding box center [678, 81] width 17 height 5
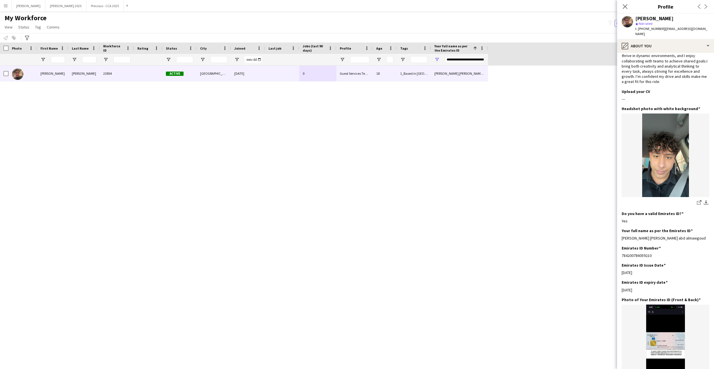
scroll to position [63, 0]
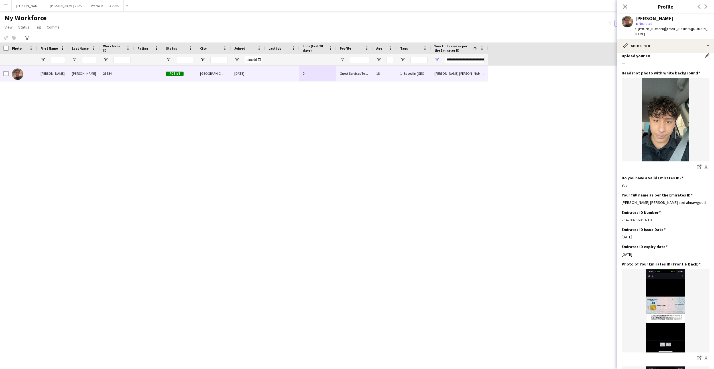
click at [669, 53] on div "Upload your CV Edit this field" at bounding box center [666, 55] width 88 height 5
click at [669, 51] on div "pencil4 About you" at bounding box center [665, 46] width 97 height 14
click at [676, 102] on span "Payment details" at bounding box center [683, 104] width 27 height 5
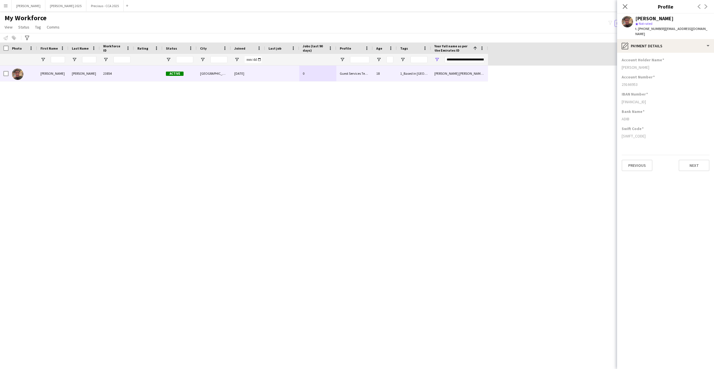
scroll to position [0, 0]
click at [668, 42] on div "pencil4 Payment details" at bounding box center [665, 46] width 97 height 14
click at [672, 84] on div "About you About you" at bounding box center [684, 81] width 56 height 11
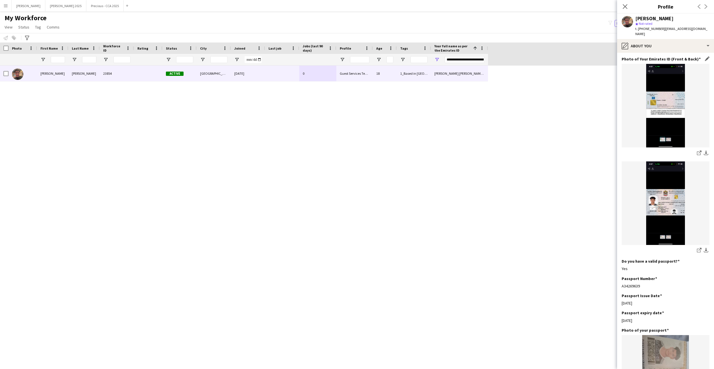
scroll to position [273, 0]
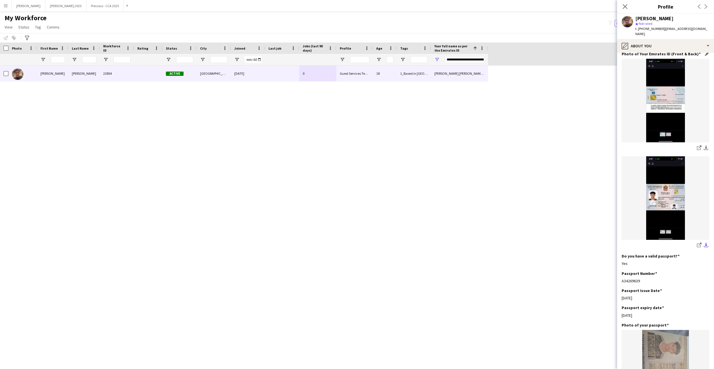
click at [706, 245] on app-icon "download-bottom" at bounding box center [706, 245] width 5 height 5
click at [706, 147] on app-icon "download-bottom" at bounding box center [706, 147] width 5 height 5
click at [463, 62] on input "**********" at bounding box center [465, 59] width 40 height 7
click at [461, 61] on input "**********" at bounding box center [465, 59] width 40 height 7
paste input "Your full name as per the Emirates ID Filter Input"
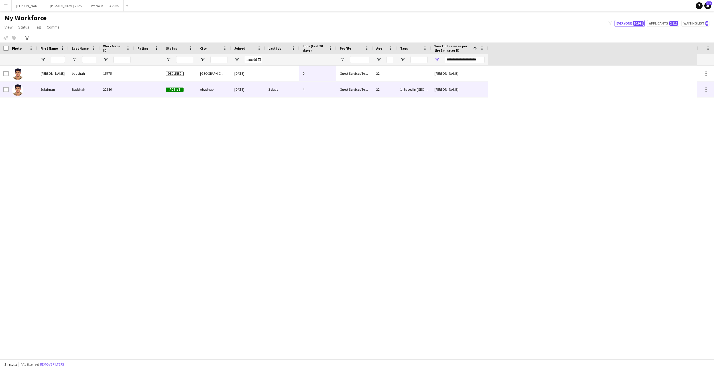
click at [122, 87] on div "22686" at bounding box center [117, 90] width 34 height 16
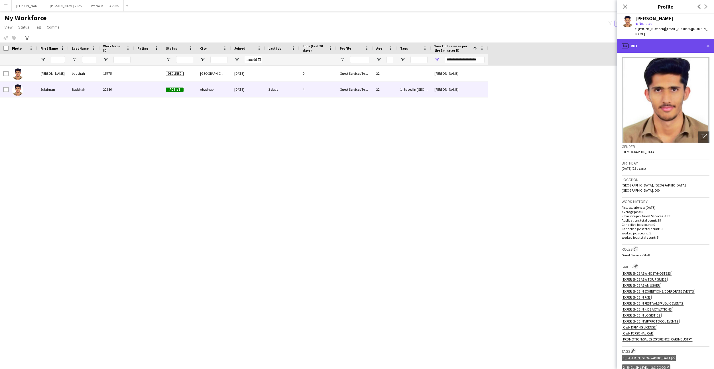
click at [647, 40] on div "profile Bio" at bounding box center [665, 46] width 97 height 14
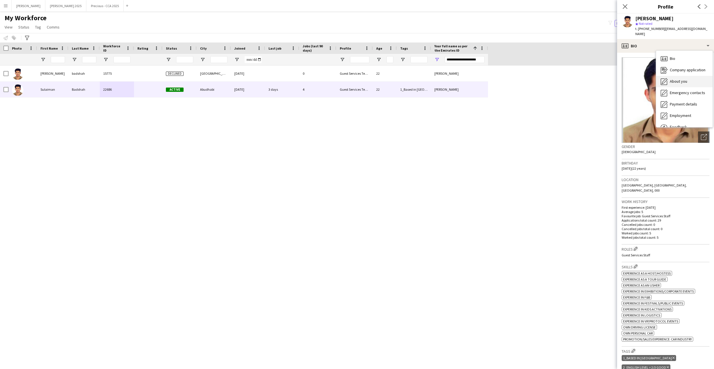
click at [681, 79] on span "About you" at bounding box center [678, 81] width 17 height 5
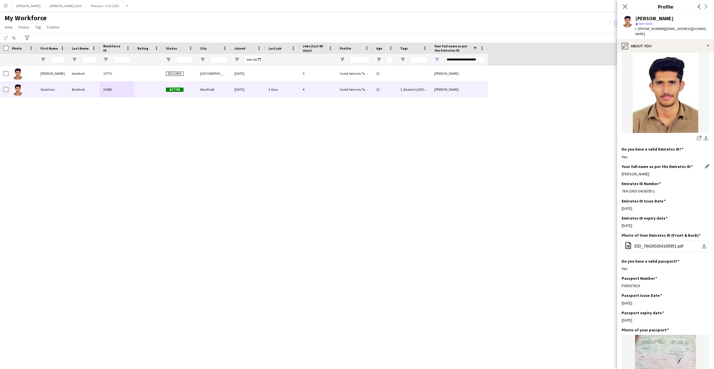
scroll to position [137, 0]
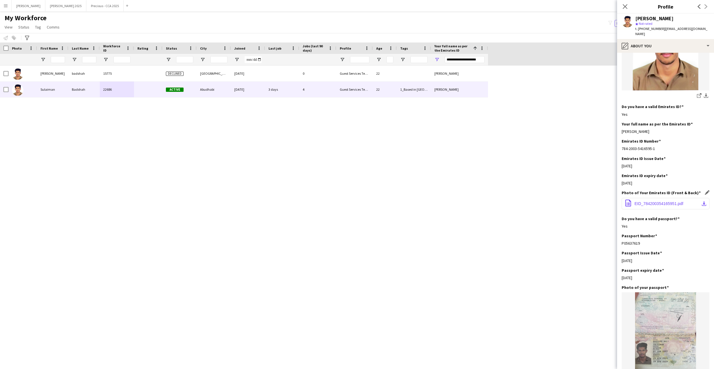
click at [704, 201] on app-icon "download-bottom" at bounding box center [704, 203] width 5 height 5
click at [467, 58] on input "**********" at bounding box center [465, 59] width 40 height 7
paste input "**********"
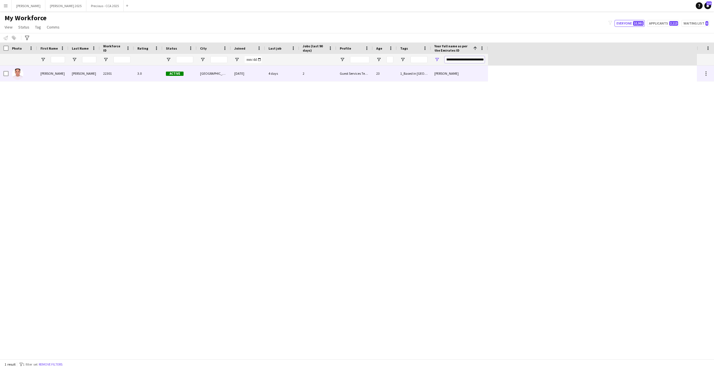
type input "**********"
drag, startPoint x: 138, startPoint y: 74, endPoint x: 463, endPoint y: 75, distance: 325.1
click at [138, 74] on div "3.0" at bounding box center [148, 74] width 29 height 16
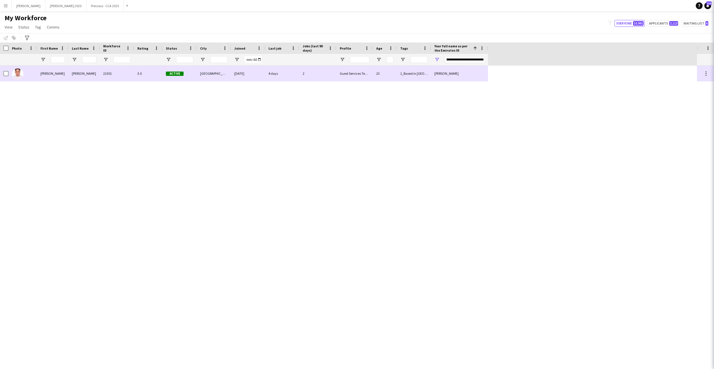
scroll to position [0, 0]
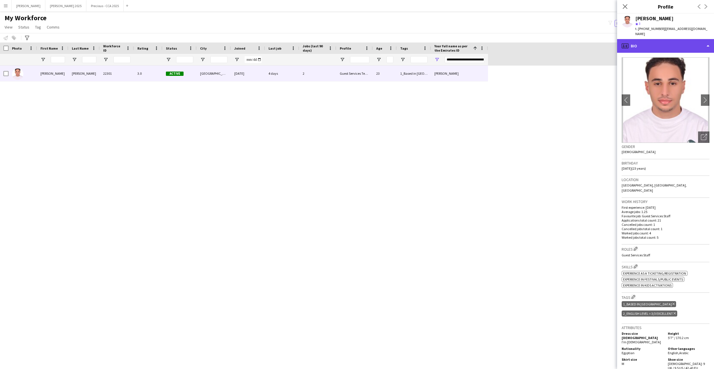
click at [665, 41] on div "profile Bio" at bounding box center [665, 46] width 97 height 14
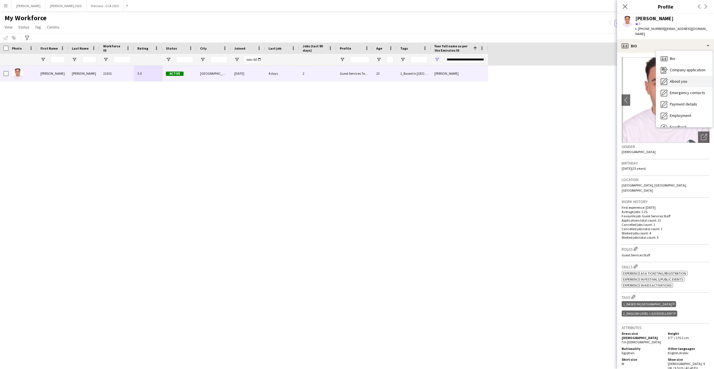
click at [674, 79] on span "About you" at bounding box center [678, 81] width 17 height 5
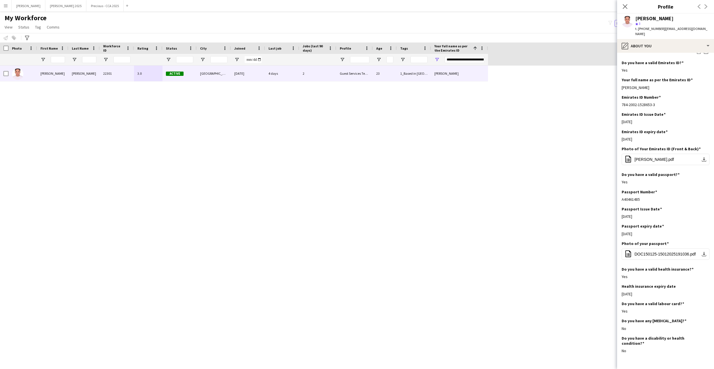
scroll to position [197, 0]
click at [704, 157] on app-icon "download-bottom" at bounding box center [704, 159] width 5 height 5
click at [17, 6] on button "Kate Close" at bounding box center [29, 5] width 34 height 11
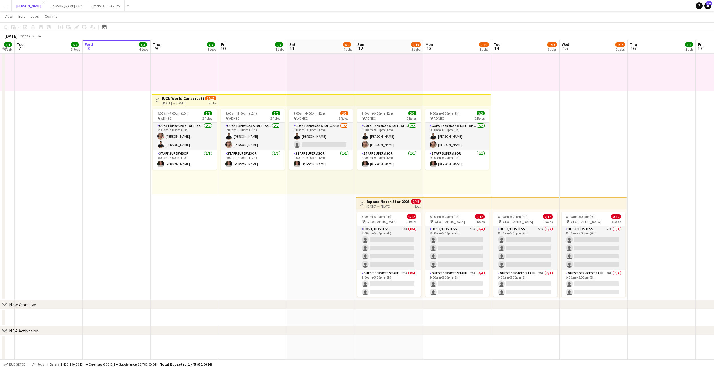
scroll to position [58, 0]
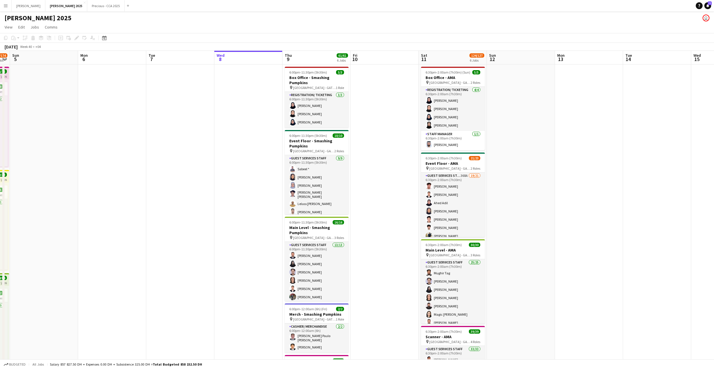
scroll to position [0, 125]
click at [710, 5] on link "Notifications 78" at bounding box center [708, 5] width 7 height 7
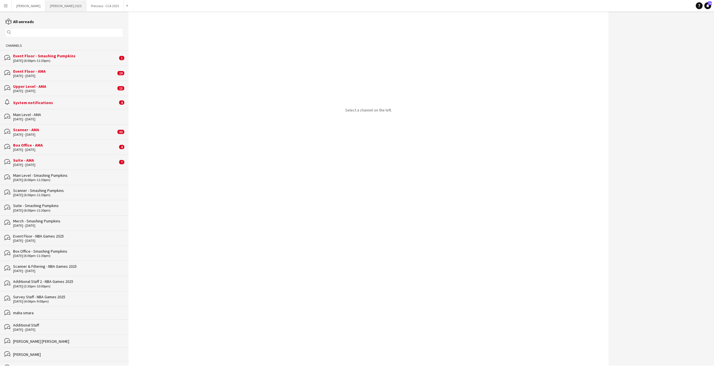
click at [48, 7] on button "[PERSON_NAME] 2025 Close" at bounding box center [65, 5] width 41 height 11
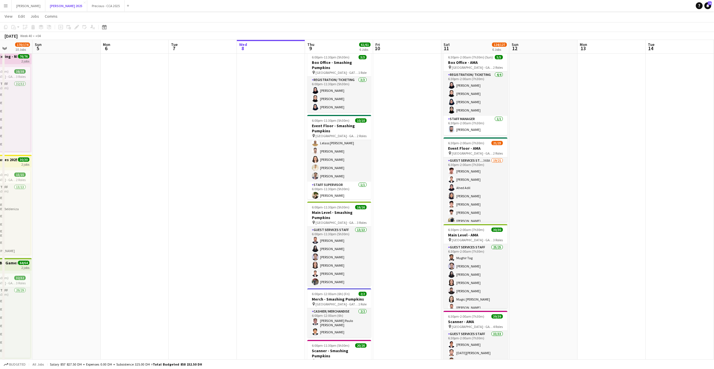
scroll to position [99, 0]
click at [334, 325] on app-card-role "Cashier/ Merchandise 2/2 6:00pm-12:00am (6h) John Paulo Dela Cruz Oliver Franci…" at bounding box center [339, 322] width 64 height 29
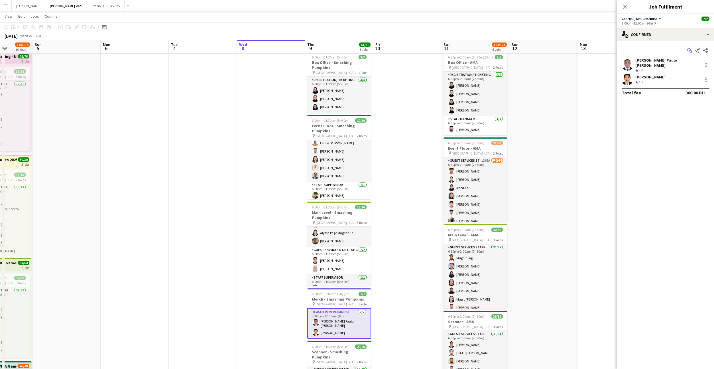
click at [689, 50] on icon "Start chat" at bounding box center [689, 50] width 5 height 5
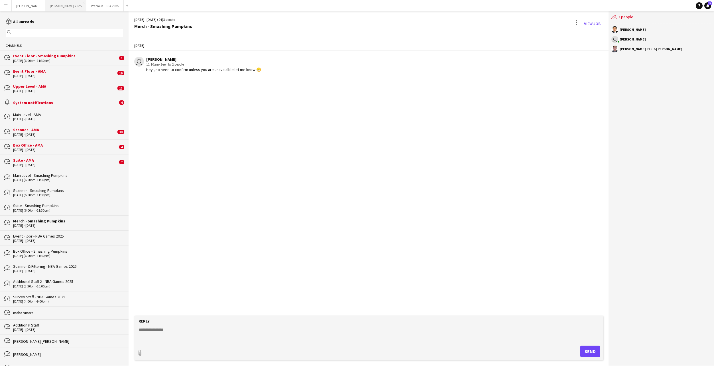
click at [49, 9] on button "[PERSON_NAME] 2025 Close" at bounding box center [65, 5] width 41 height 11
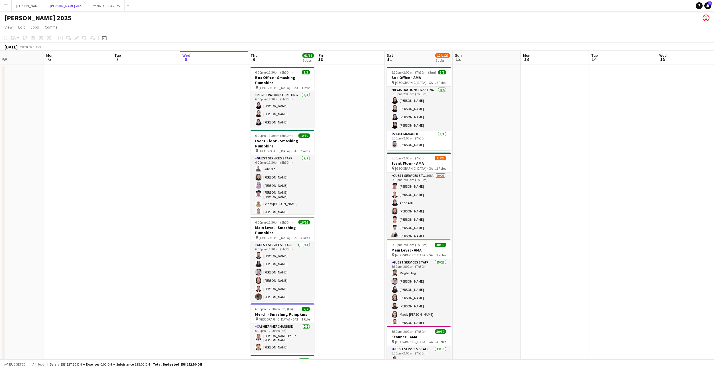
scroll to position [0, 160]
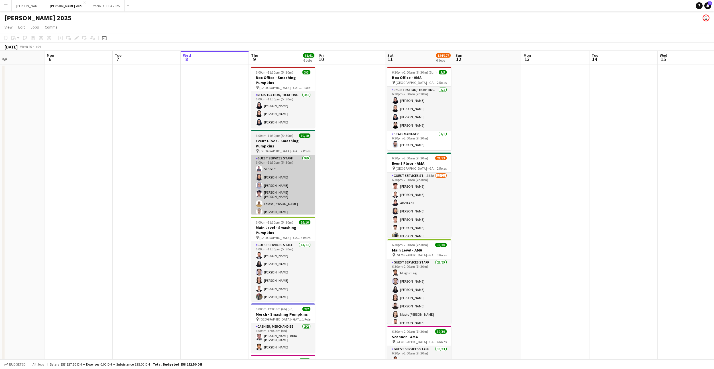
click at [272, 182] on app-card-role "Guest Services Staff [DATE] 6:00pm-11:30pm (5h30m) Sabeel * [PERSON_NAME] [PERS…" at bounding box center [283, 198] width 64 height 87
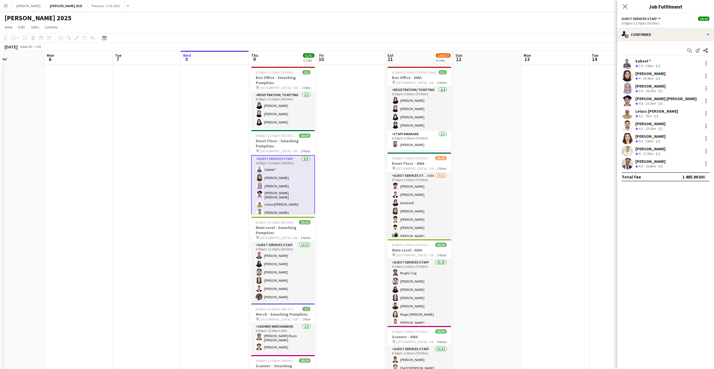
click at [627, 166] on app-user-avatar at bounding box center [627, 163] width 11 height 11
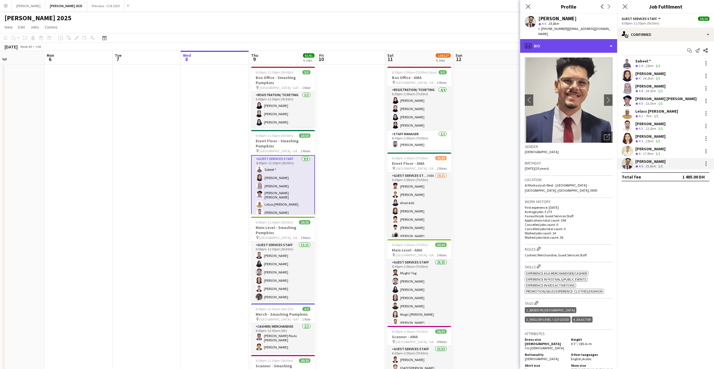
click at [554, 45] on div "profile Bio" at bounding box center [568, 46] width 97 height 14
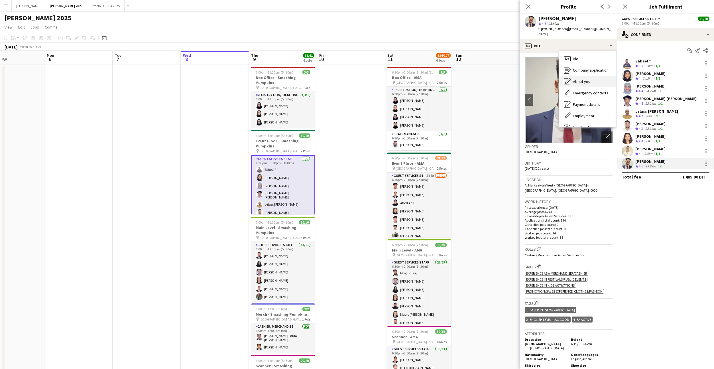
click at [581, 80] on span "About you" at bounding box center [581, 81] width 17 height 5
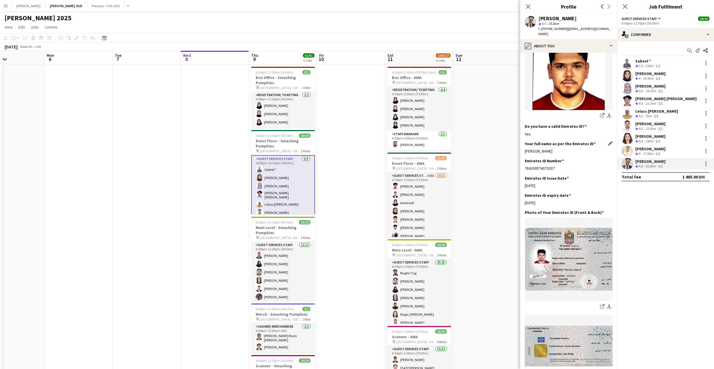
scroll to position [146, 0]
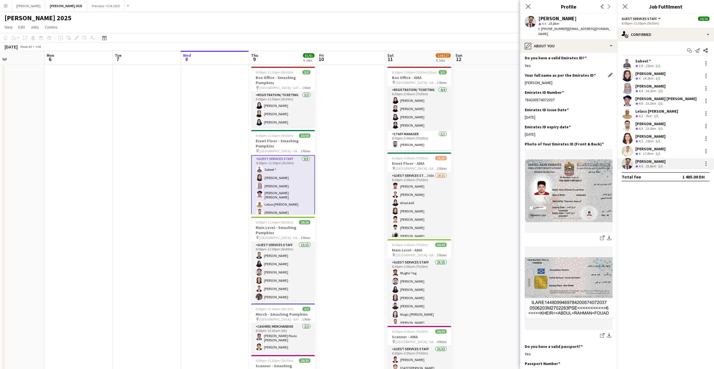
drag, startPoint x: 572, startPoint y: 83, endPoint x: 525, endPoint y: 82, distance: 46.8
click at [525, 82] on div "Abdulrahman F A Kheir" at bounding box center [569, 82] width 88 height 5
copy div "Abdulrahman F A Kheir"
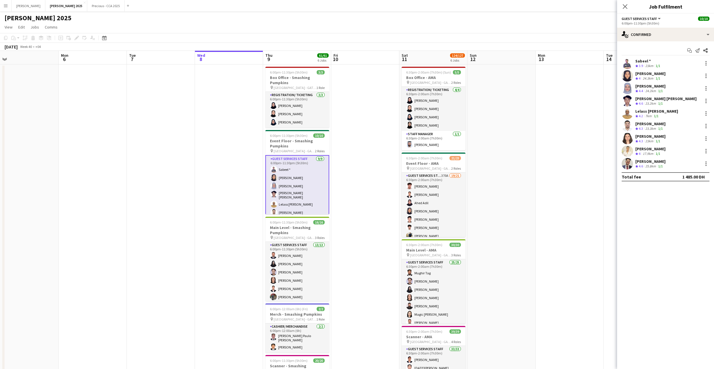
scroll to position [0, 173]
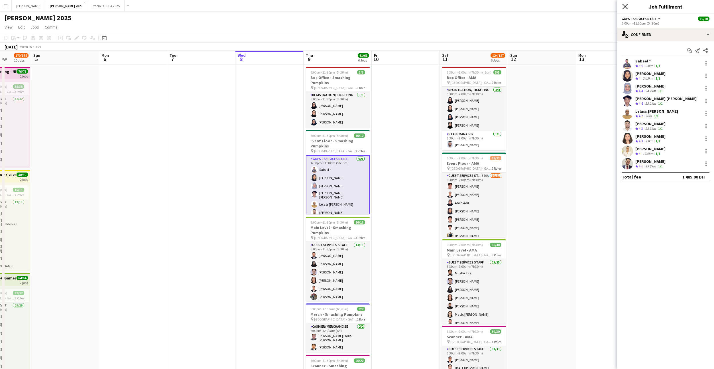
click at [626, 8] on icon at bounding box center [624, 6] width 5 height 5
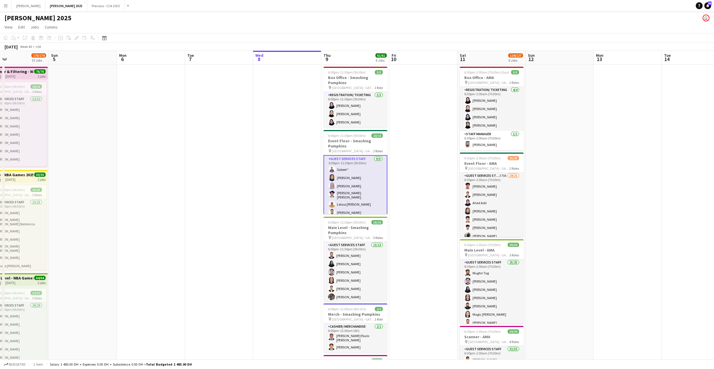
scroll to position [0, 166]
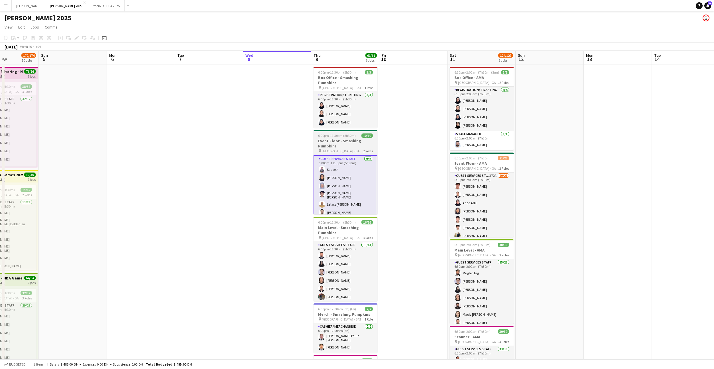
click at [335, 143] on h3 "Event Floor - Smashing Pumpkins" at bounding box center [346, 143] width 64 height 10
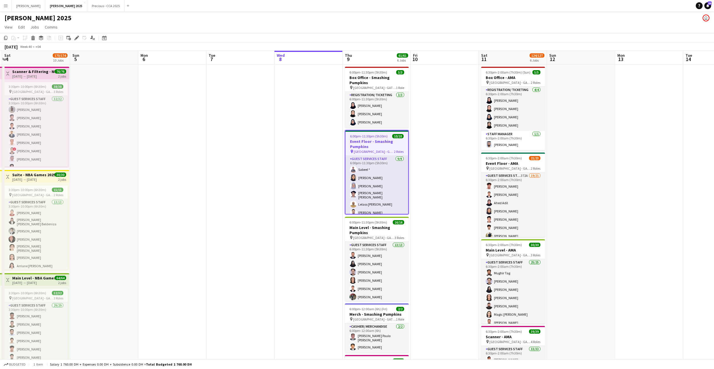
scroll to position [0, 124]
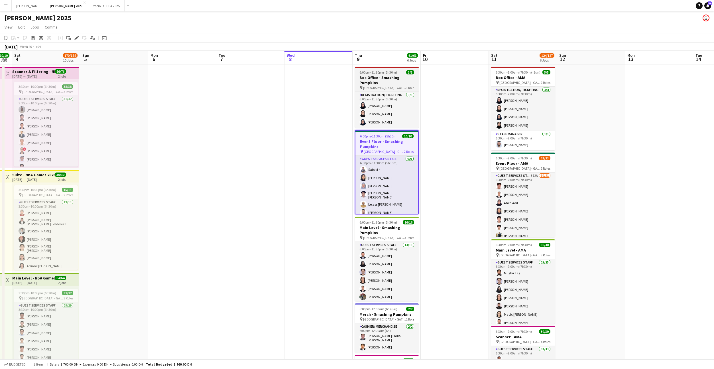
click at [384, 73] on span "6:00pm-11:30pm (5h30m)" at bounding box center [379, 72] width 38 height 4
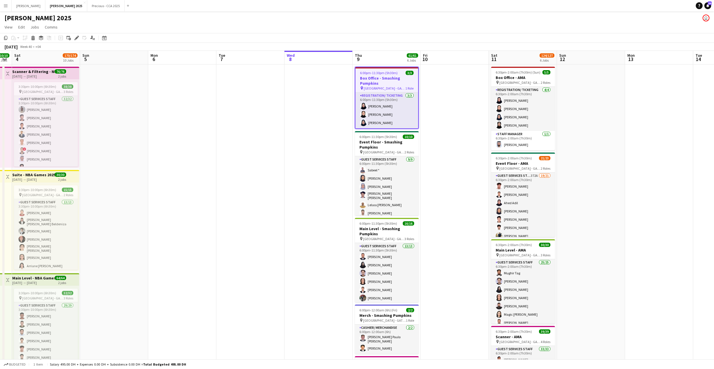
scroll to position [0, 178]
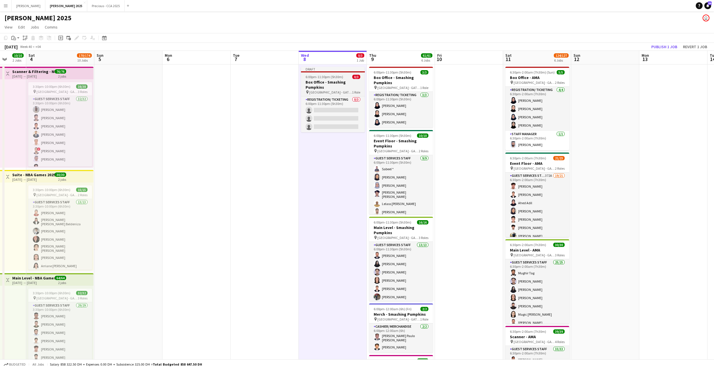
click at [329, 83] on h3 "Box Office - Smashing Pumpkins" at bounding box center [333, 85] width 64 height 10
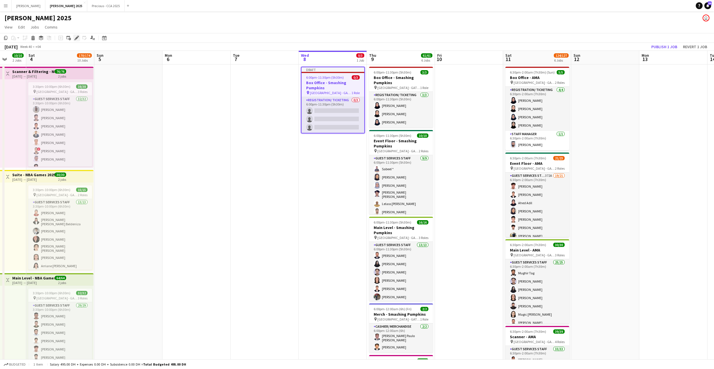
click at [76, 37] on icon "Edit" at bounding box center [76, 38] width 5 height 5
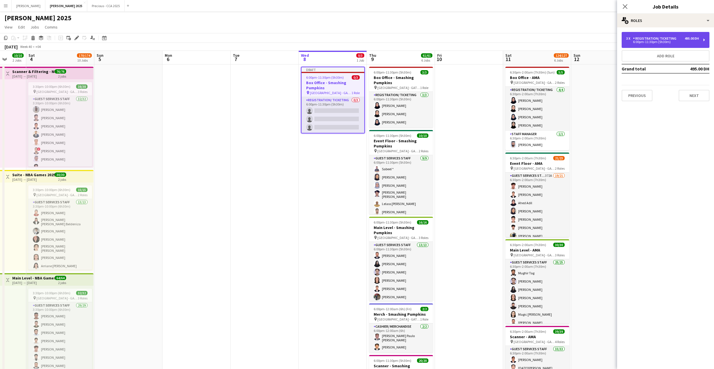
click at [640, 39] on div "Registration/ Ticketing" at bounding box center [656, 38] width 46 height 4
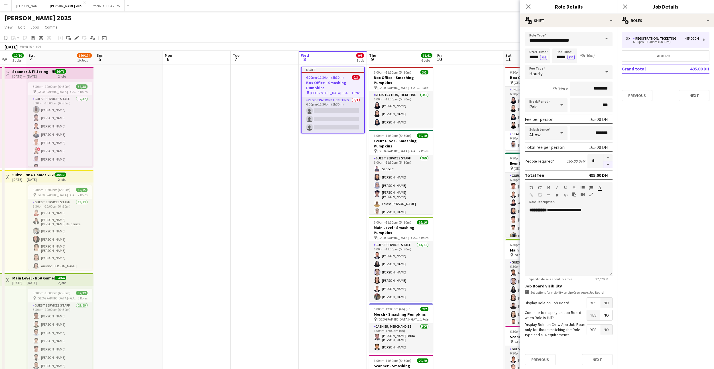
click at [610, 165] on button "button" at bounding box center [608, 164] width 9 height 7
type input "*"
drag, startPoint x: 590, startPoint y: 209, endPoint x: 548, endPoint y: 209, distance: 41.6
click at [548, 209] on div "**********" at bounding box center [569, 241] width 88 height 68
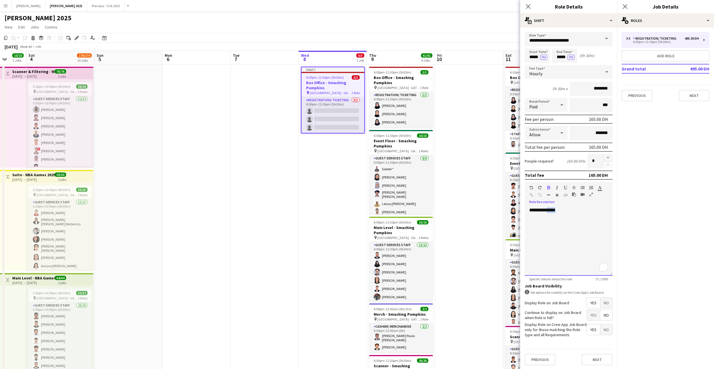
drag, startPoint x: 567, startPoint y: 209, endPoint x: 549, endPoint y: 209, distance: 18.0
click at [549, 209] on div "**********" at bounding box center [569, 241] width 88 height 68
click at [588, 224] on div "********* *****" at bounding box center [569, 241] width 88 height 68
click at [536, 56] on input "*****" at bounding box center [537, 55] width 25 height 14
type input "*****"
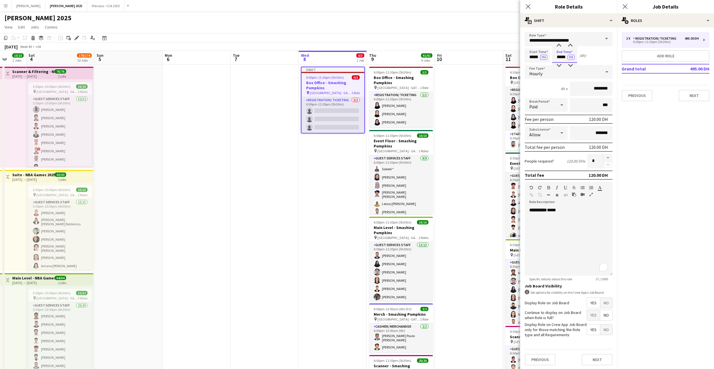
type input "*****"
click at [606, 304] on span "No" at bounding box center [607, 303] width 12 height 10
click at [599, 330] on button "Next" at bounding box center [597, 329] width 31 height 11
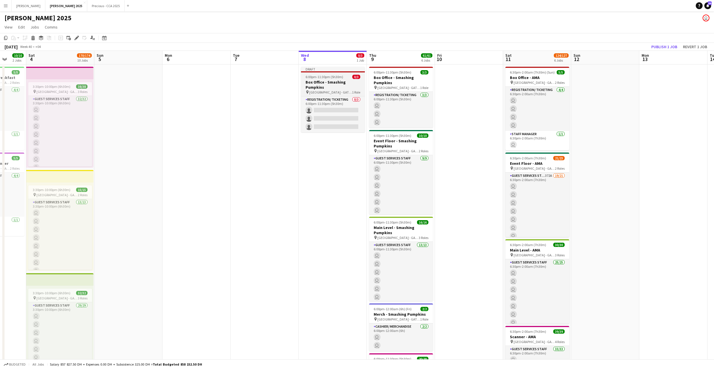
click at [330, 79] on app-job-card "Draft 6:00pm-11:30pm (5h30m) 0/3 Box Office - Smashing Pumpkins pin Etihad Aren…" at bounding box center [333, 100] width 64 height 66
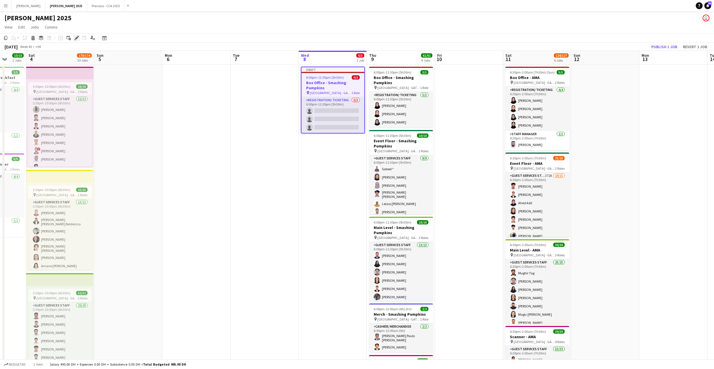
click at [75, 39] on icon at bounding box center [76, 37] width 3 height 3
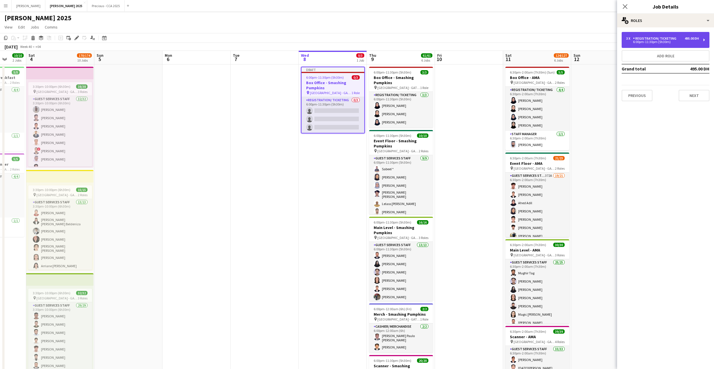
click at [645, 44] on div "3 x Registration/ Ticketing 495.00 DH 6:00pm-11:30pm (5h30m)" at bounding box center [666, 40] width 88 height 16
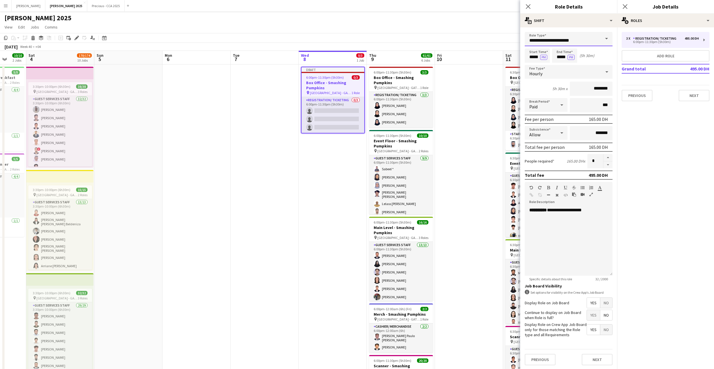
click at [560, 37] on input "**********" at bounding box center [569, 39] width 88 height 14
click at [555, 93] on span "Guest Services Staff" at bounding box center [569, 95] width 79 height 5
type input "**********"
click at [608, 165] on button "button" at bounding box center [608, 164] width 9 height 7
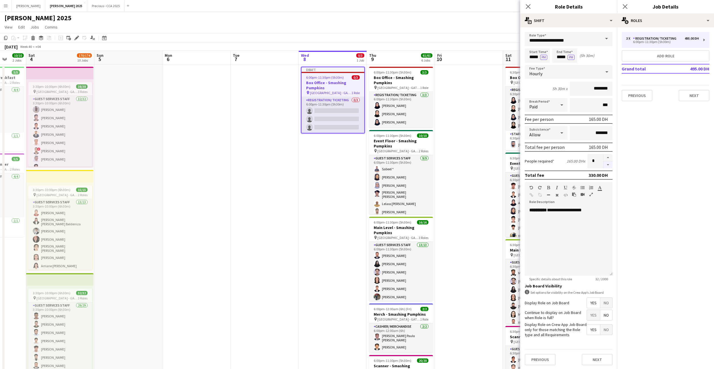
click at [608, 165] on button "button" at bounding box center [608, 164] width 9 height 7
type input "*"
drag, startPoint x: 593, startPoint y: 210, endPoint x: 555, endPoint y: 211, distance: 37.9
click at [555, 211] on div "**********" at bounding box center [569, 241] width 88 height 68
drag, startPoint x: 555, startPoint y: 212, endPoint x: 549, endPoint y: 211, distance: 5.5
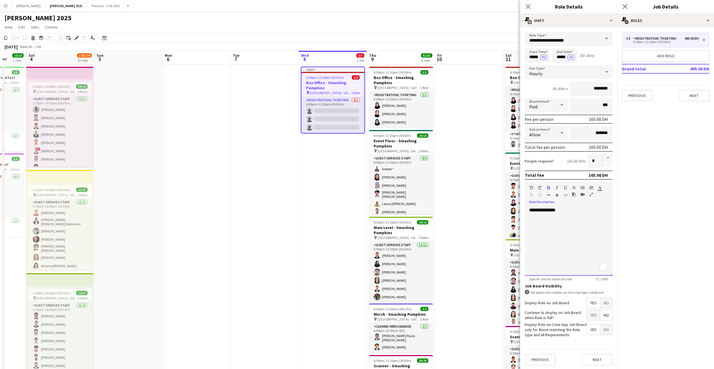
click at [549, 211] on div "**********" at bounding box center [569, 241] width 88 height 68
click at [575, 237] on div "********* *****" at bounding box center [569, 241] width 88 height 68
click at [534, 58] on input "*****" at bounding box center [537, 55] width 25 height 14
type input "*****"
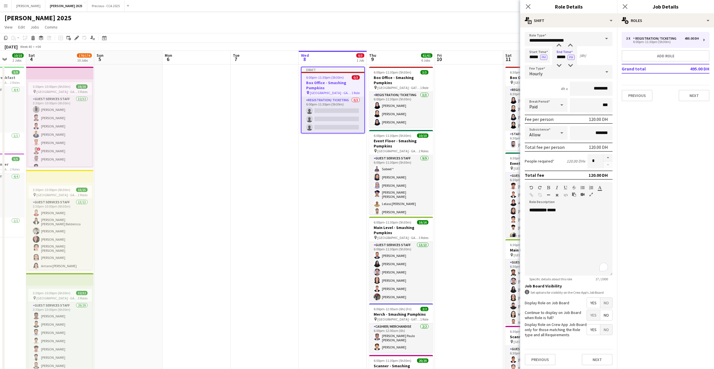
click at [611, 300] on span "No" at bounding box center [607, 303] width 12 height 10
click at [596, 326] on button "Next" at bounding box center [597, 329] width 31 height 11
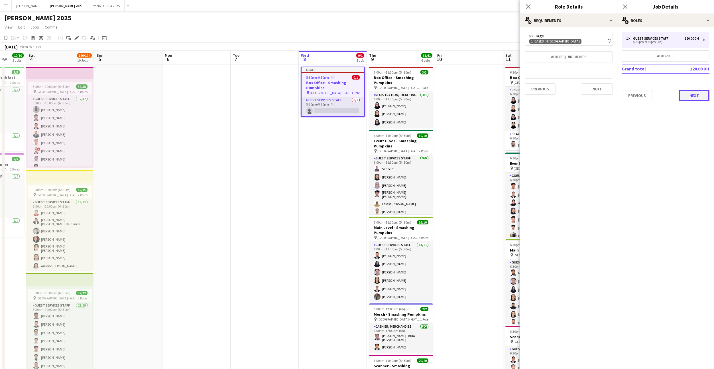
click at [694, 93] on button "Next" at bounding box center [694, 95] width 31 height 11
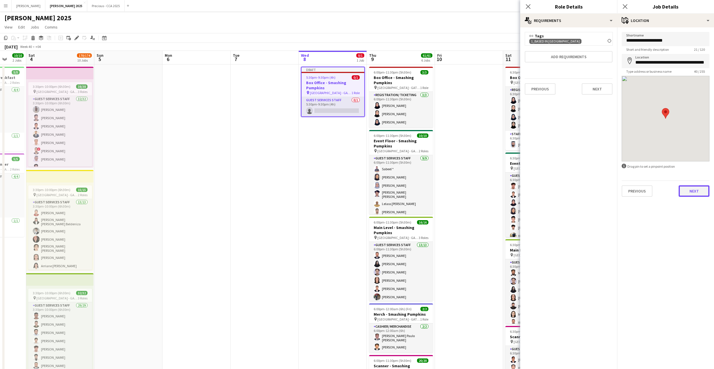
click at [687, 190] on button "Next" at bounding box center [694, 190] width 31 height 11
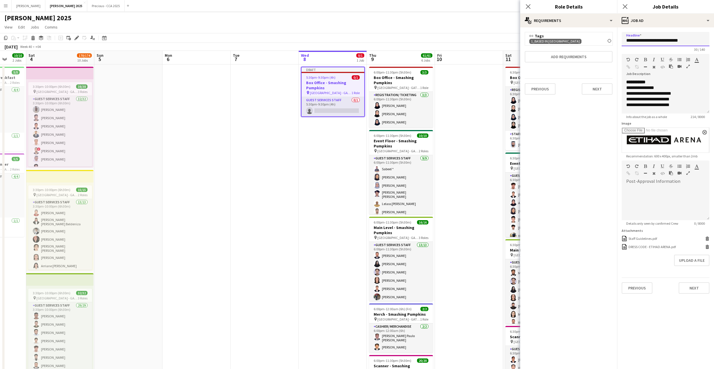
drag, startPoint x: 698, startPoint y: 42, endPoint x: 658, endPoint y: 42, distance: 39.9
click at [658, 42] on input "**********" at bounding box center [666, 39] width 88 height 14
type input "*****"
click at [655, 87] on div "**********" at bounding box center [665, 90] width 79 height 11
click at [688, 284] on button "Next" at bounding box center [694, 287] width 31 height 11
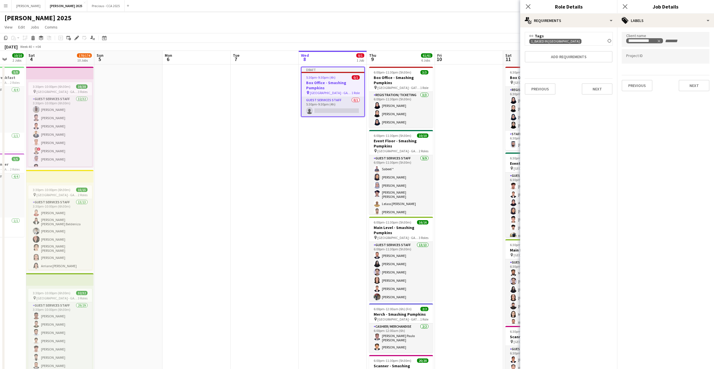
click at [692, 76] on div "Previous Next" at bounding box center [666, 83] width 88 height 16
click at [692, 83] on button "Next" at bounding box center [694, 85] width 31 height 11
click at [689, 63] on button "Next" at bounding box center [694, 58] width 31 height 11
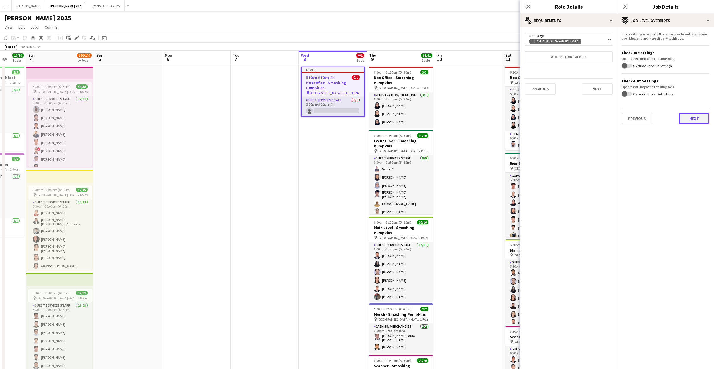
click at [693, 114] on button "Next" at bounding box center [694, 118] width 31 height 11
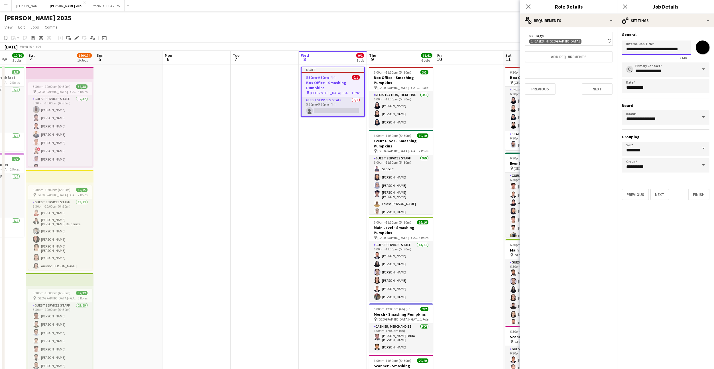
click at [660, 48] on input "**********" at bounding box center [657, 47] width 70 height 14
type input "*****"
click at [705, 44] on input "*******" at bounding box center [703, 47] width 21 height 21
drag, startPoint x: 702, startPoint y: 192, endPoint x: 475, endPoint y: 125, distance: 236.5
click at [702, 192] on button "Finish" at bounding box center [698, 194] width 21 height 11
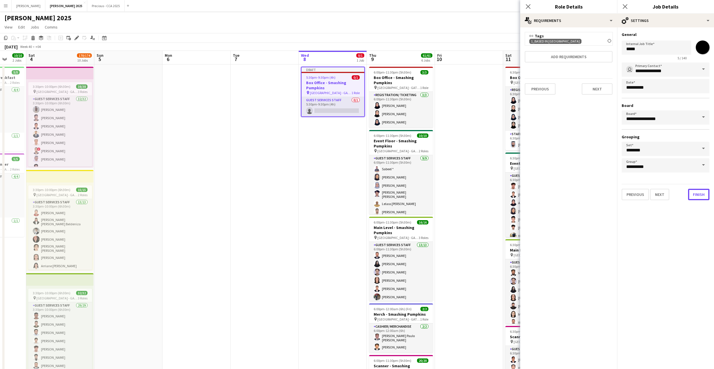
type input "*******"
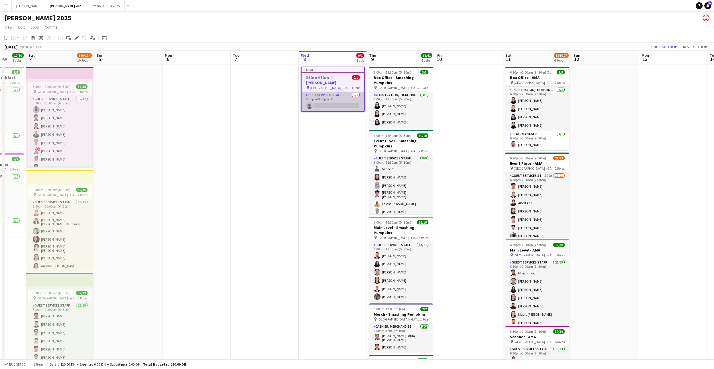
click at [336, 103] on app-card-role "Guest Services Staff 0/1 5:30pm-9:30pm (4h) single-neutral-actions" at bounding box center [333, 101] width 63 height 19
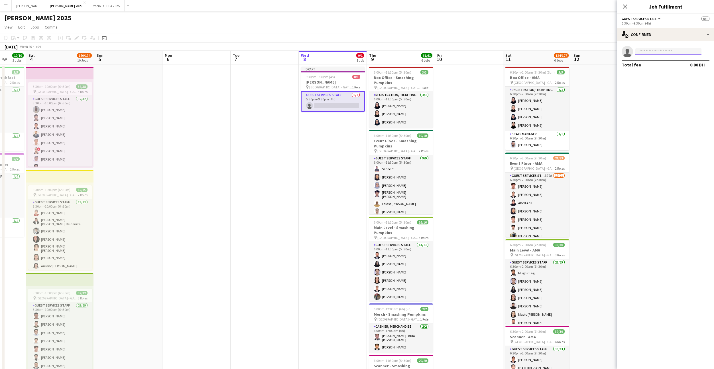
click at [658, 49] on input at bounding box center [669, 51] width 66 height 7
type input "******"
click at [656, 62] on span "sabeelk075@gmail.com" at bounding box center [668, 64] width 57 height 5
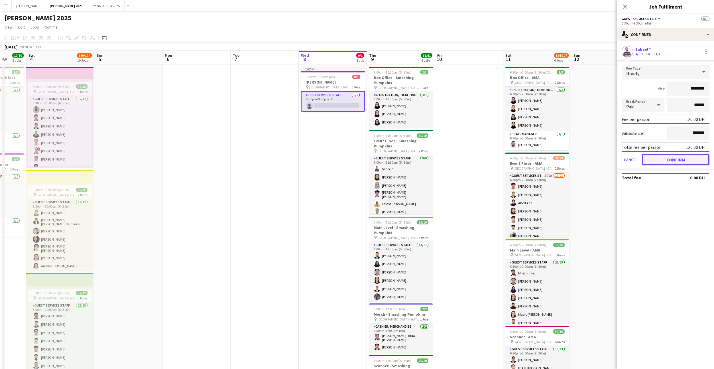
click at [659, 161] on button "Confirm" at bounding box center [676, 159] width 68 height 11
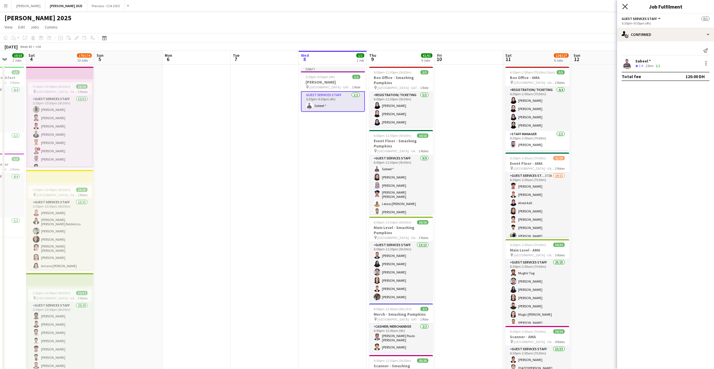
click at [625, 5] on icon "Close pop-in" at bounding box center [624, 6] width 5 height 5
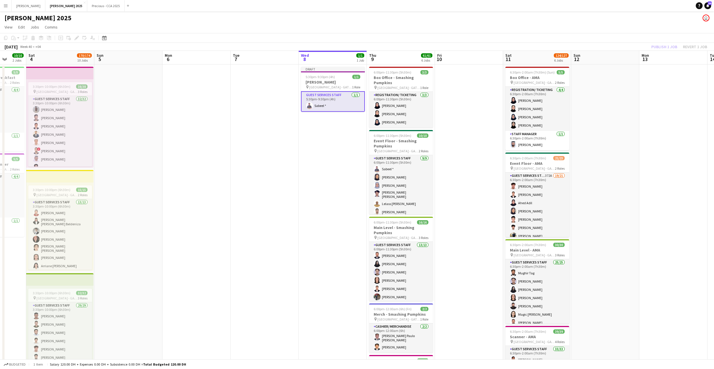
click at [665, 50] on div "Publish 1 job Revert 1 job" at bounding box center [680, 46] width 70 height 7
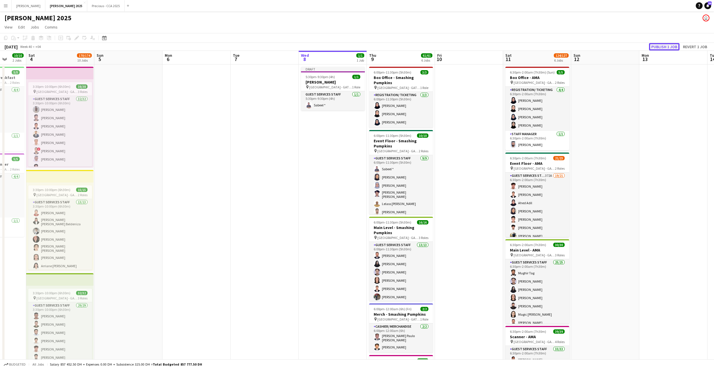
click at [665, 48] on button "Publish 1 job" at bounding box center [664, 46] width 31 height 7
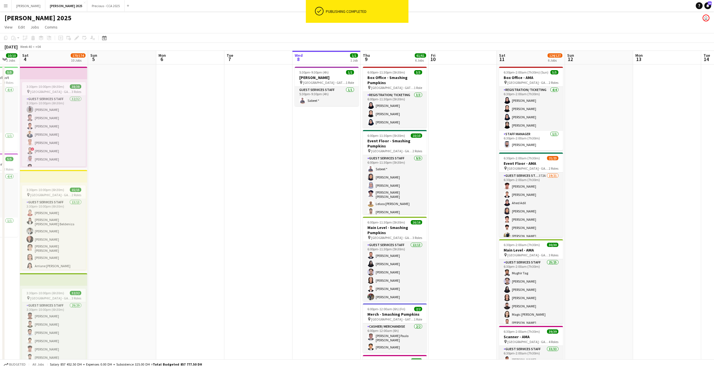
scroll to position [0, 193]
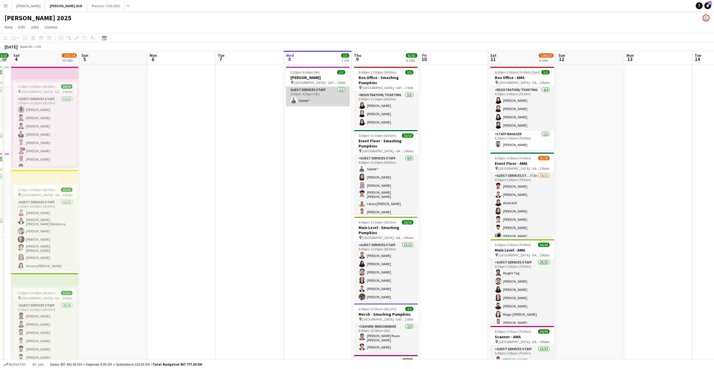
click at [313, 99] on app-card-role "Guest Services Staff 1/1 5:30pm-9:30pm (4h) Sabeel *" at bounding box center [318, 96] width 64 height 19
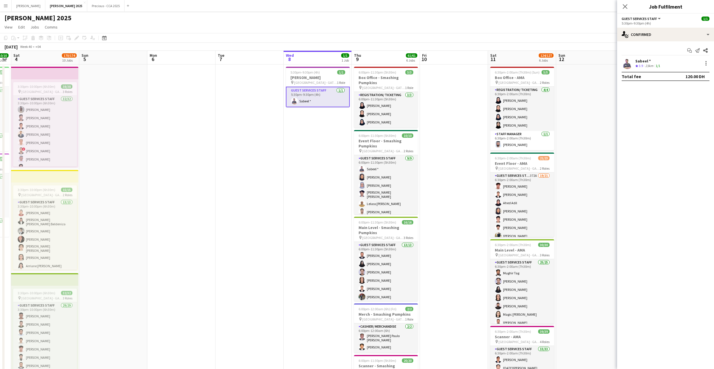
click at [629, 64] on app-user-avatar at bounding box center [627, 63] width 11 height 11
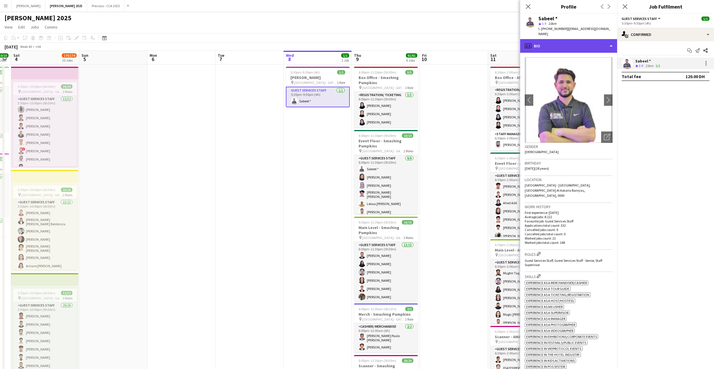
click at [565, 39] on div "profile Bio" at bounding box center [568, 46] width 97 height 14
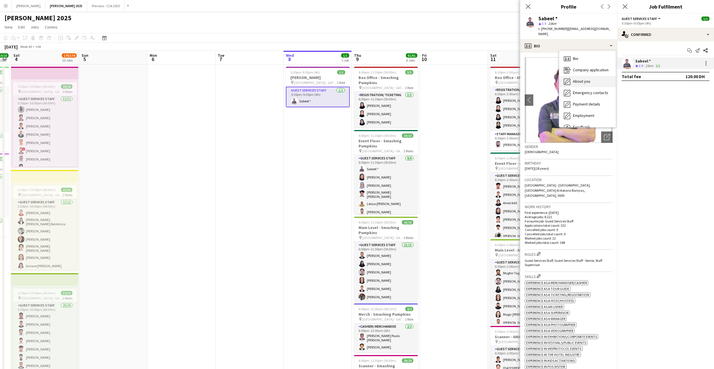
click at [583, 79] on span "About you" at bounding box center [581, 81] width 17 height 5
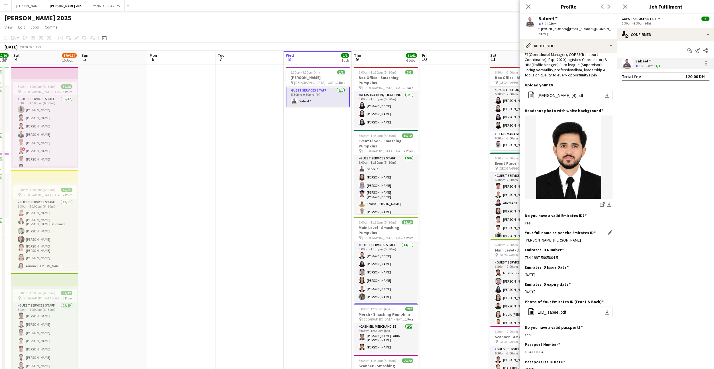
scroll to position [108, 0]
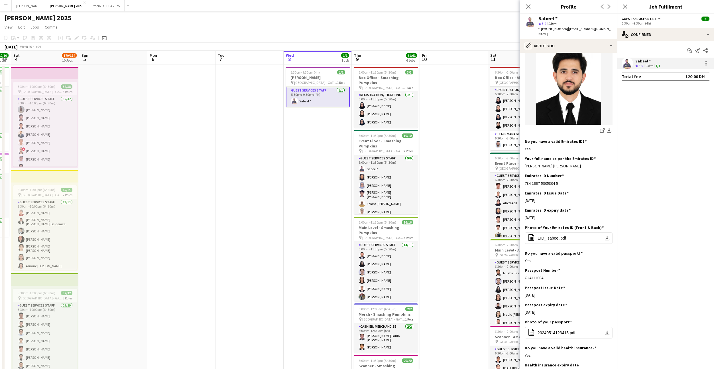
drag, startPoint x: 563, startPoint y: 167, endPoint x: 523, endPoint y: 167, distance: 40.8
click at [523, 167] on app-section-data-types "Bio Edit this field I'm someone who thrives in dynamic environments where I get…" at bounding box center [568, 211] width 97 height 316
copy div "Sabeel Khan Noorza Gul"
drag, startPoint x: 560, startPoint y: 29, endPoint x: 541, endPoint y: 29, distance: 19.4
click at [541, 29] on div "t. +971563702334 | sabeelk075@gmail.com" at bounding box center [576, 31] width 74 height 10
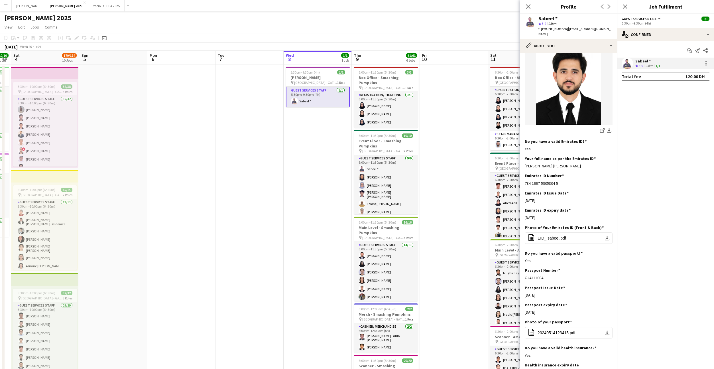
copy span "+971563702334"
